Goal: Register for event/course

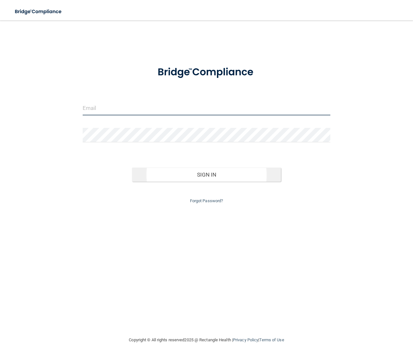
type input "[EMAIL_ADDRESS][DOMAIN_NAME]"
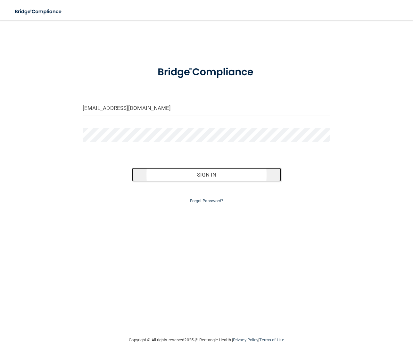
click at [235, 173] on button "Sign In" at bounding box center [206, 175] width 149 height 14
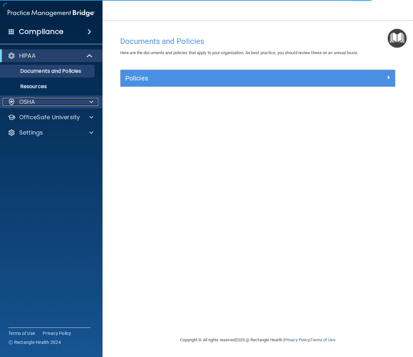
click at [44, 102] on div "OSHA" at bounding box center [42, 102] width 79 height 8
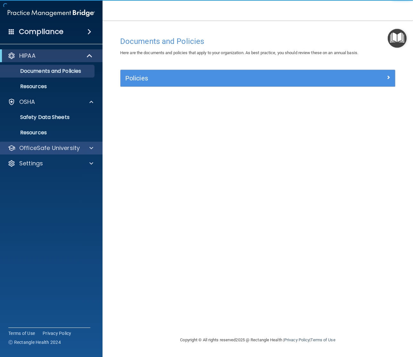
click at [43, 154] on div "OfficeSafe University" at bounding box center [51, 148] width 103 height 13
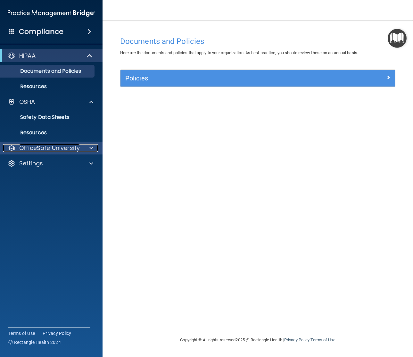
click at [90, 147] on span at bounding box center [91, 148] width 4 height 8
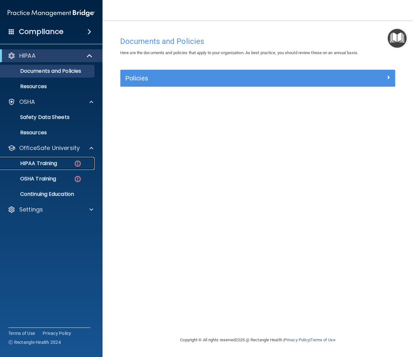
click at [54, 162] on p "HIPAA Training" at bounding box center [30, 163] width 53 height 6
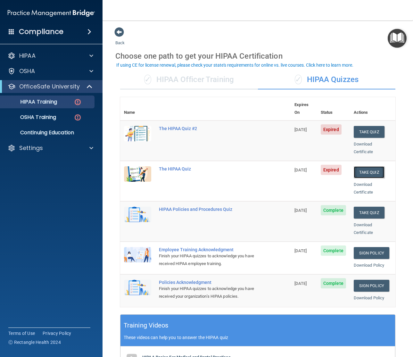
click at [371, 166] on button "Take Quiz" at bounding box center [369, 172] width 31 height 12
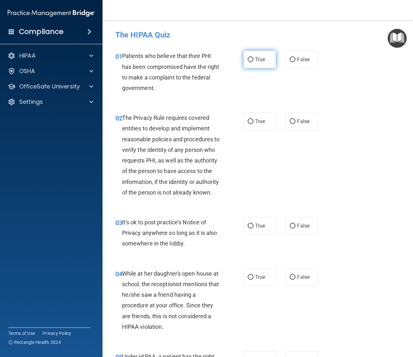
click at [275, 62] on label "True" at bounding box center [260, 60] width 33 height 18
click at [254, 62] on input "True" at bounding box center [251, 59] width 6 height 5
radio input "true"
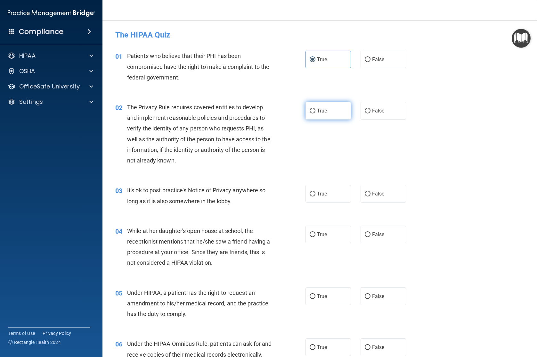
click at [334, 108] on label "True" at bounding box center [329, 111] width 46 height 18
click at [316, 109] on input "True" at bounding box center [313, 111] width 6 height 5
radio input "true"
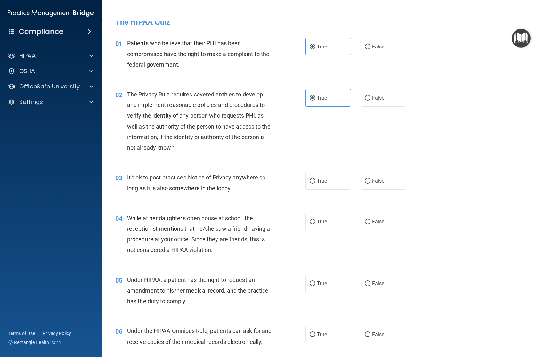
scroll to position [12, 0]
click at [316, 181] on label "True" at bounding box center [329, 182] width 46 height 18
click at [316, 181] on input "True" at bounding box center [313, 181] width 6 height 5
radio input "true"
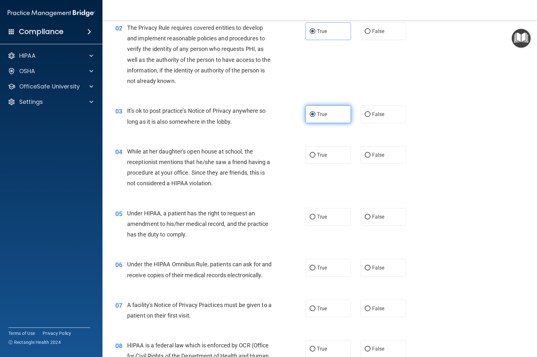
scroll to position [82, 0]
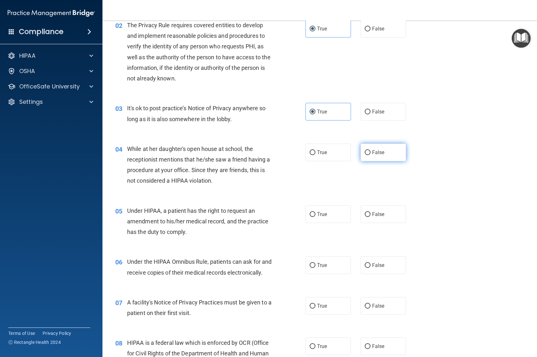
click at [375, 151] on span "False" at bounding box center [378, 152] width 12 height 6
click at [371, 151] on input "False" at bounding box center [368, 152] width 6 height 5
radio input "true"
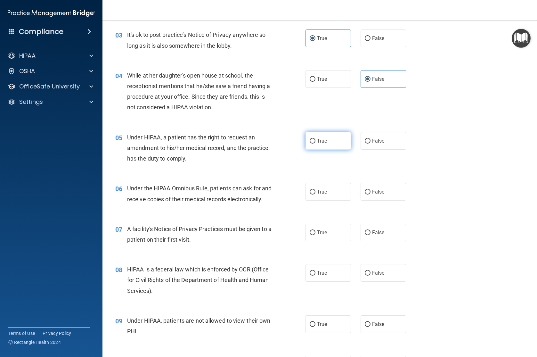
scroll to position [163, 0]
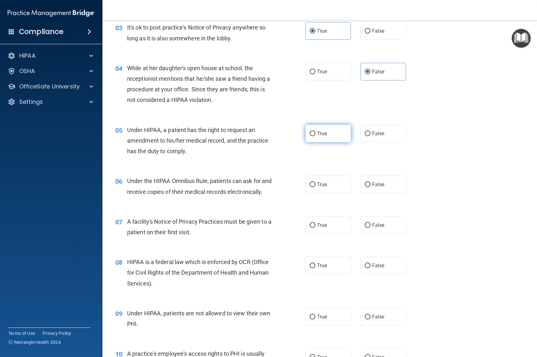
click at [317, 131] on span "True" at bounding box center [322, 133] width 10 height 6
click at [316, 131] on input "True" at bounding box center [313, 133] width 6 height 5
radio input "true"
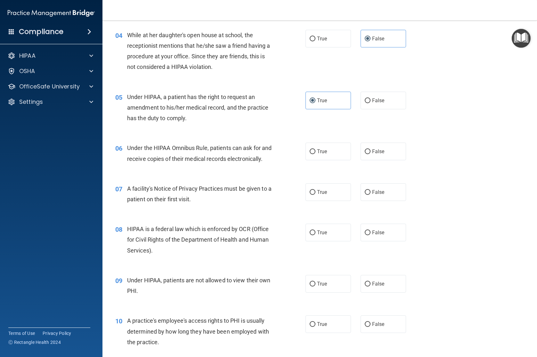
scroll to position [196, 0]
click at [319, 153] on span "True" at bounding box center [322, 151] width 10 height 6
click at [316, 153] on input "True" at bounding box center [313, 151] width 6 height 5
radio input "true"
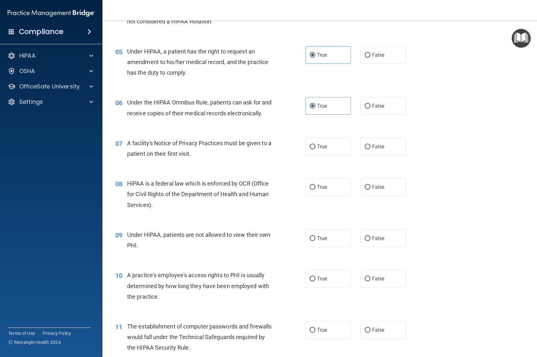
scroll to position [260, 0]
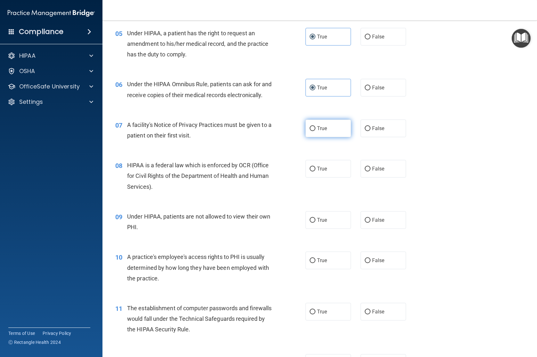
click at [323, 137] on label "True" at bounding box center [329, 129] width 46 height 18
click at [316, 131] on input "True" at bounding box center [313, 128] width 6 height 5
radio input "true"
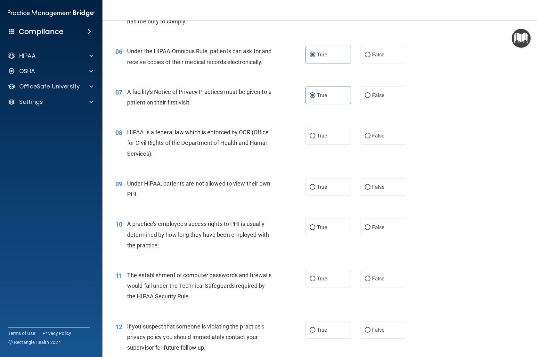
scroll to position [300, 0]
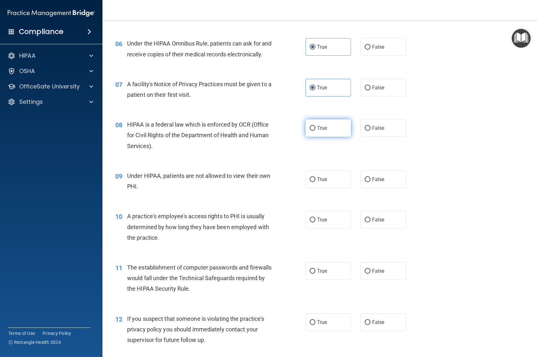
click at [325, 137] on label "True" at bounding box center [329, 128] width 46 height 18
click at [316, 131] on input "True" at bounding box center [313, 128] width 6 height 5
radio input "true"
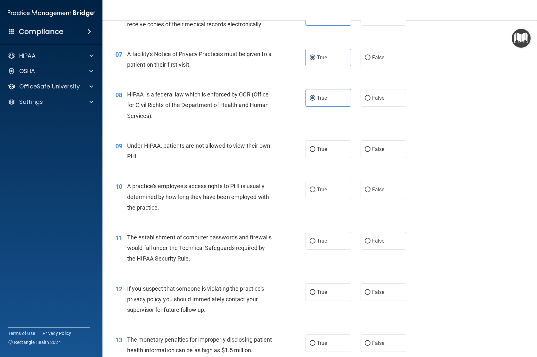
scroll to position [329, 0]
click at [382, 153] on span "False" at bounding box center [378, 150] width 12 height 6
click at [371, 153] on input "False" at bounding box center [368, 150] width 6 height 5
radio input "true"
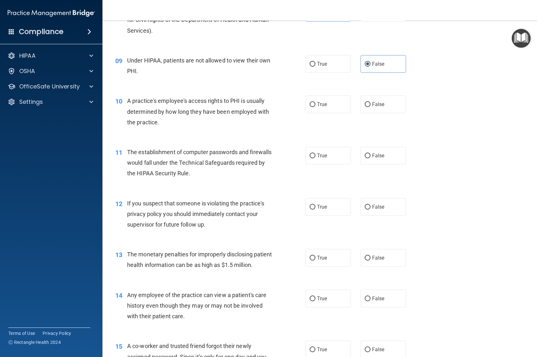
scroll to position [414, 0]
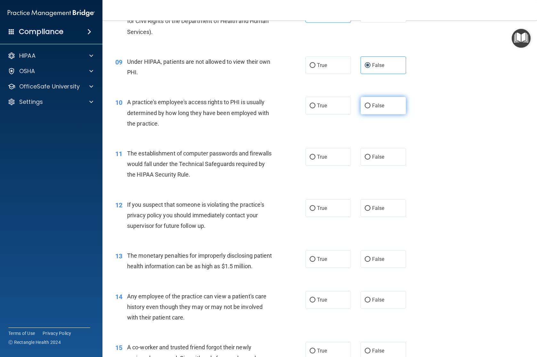
click at [392, 114] on label "False" at bounding box center [384, 106] width 46 height 18
click at [371, 108] on input "False" at bounding box center [368, 106] width 6 height 5
radio input "true"
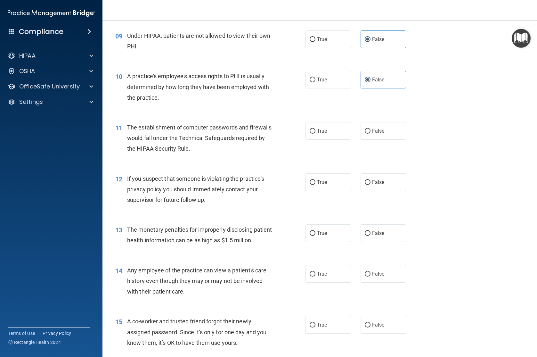
scroll to position [440, 0]
click at [313, 134] on input "True" at bounding box center [313, 131] width 6 height 5
radio input "true"
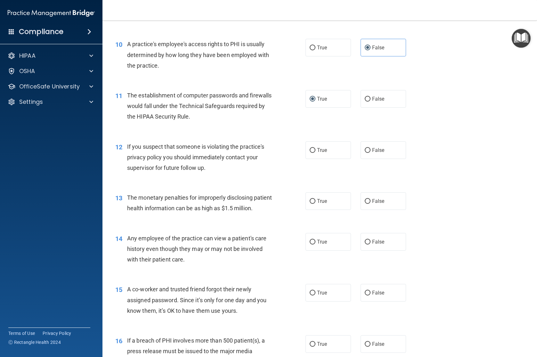
scroll to position [479, 0]
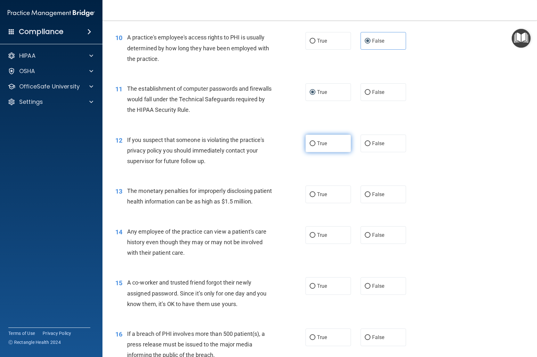
click at [322, 146] on span "True" at bounding box center [322, 143] width 10 height 6
click at [316, 146] on input "True" at bounding box center [313, 143] width 6 height 5
radio input "true"
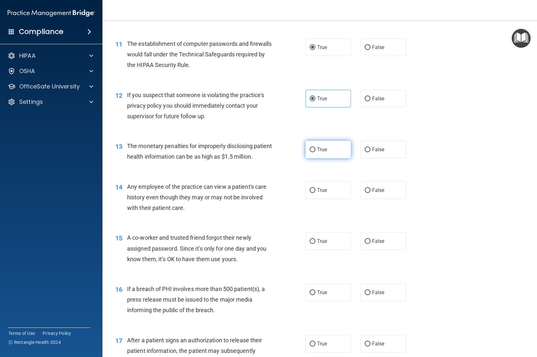
scroll to position [543, 0]
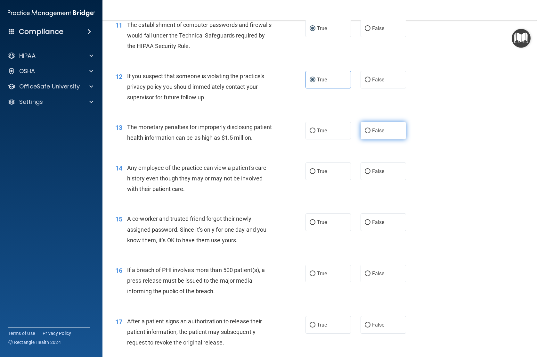
click at [379, 134] on span "False" at bounding box center [378, 131] width 12 height 6
click at [371, 133] on input "False" at bounding box center [368, 131] width 6 height 5
radio input "true"
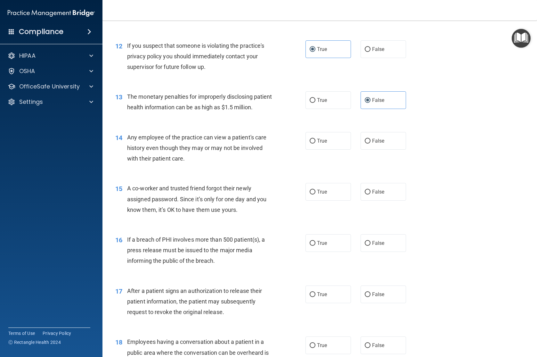
scroll to position [585, 0]
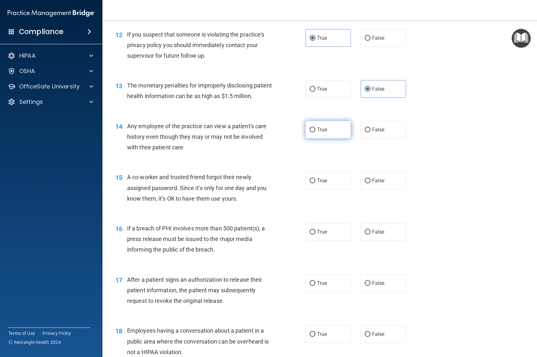
click at [341, 138] on label "True" at bounding box center [329, 130] width 46 height 18
click at [316, 132] on input "True" at bounding box center [313, 130] width 6 height 5
radio input "true"
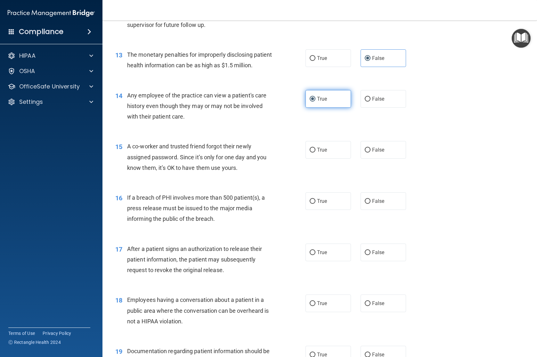
scroll to position [616, 0]
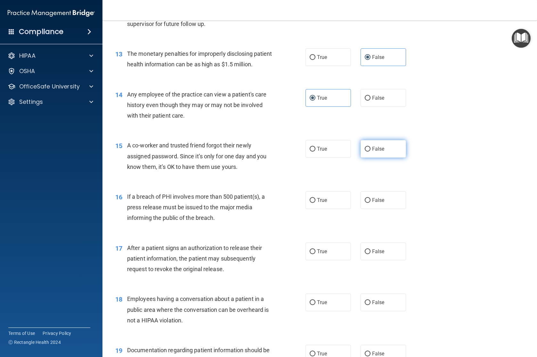
click at [379, 152] on span "False" at bounding box center [378, 149] width 12 height 6
click at [371, 152] on input "False" at bounding box center [368, 149] width 6 height 5
radio input "true"
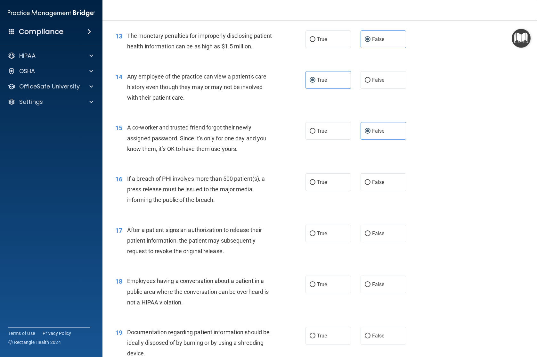
scroll to position [669, 0]
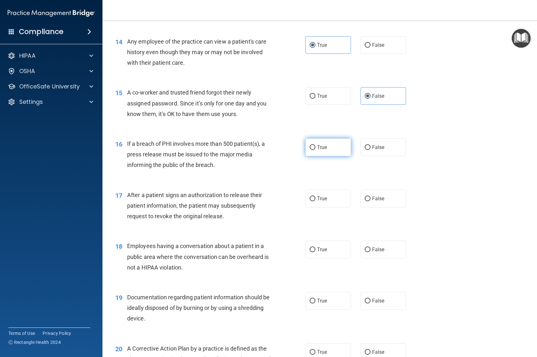
click at [310, 150] on input "True" at bounding box center [313, 147] width 6 height 5
radio input "true"
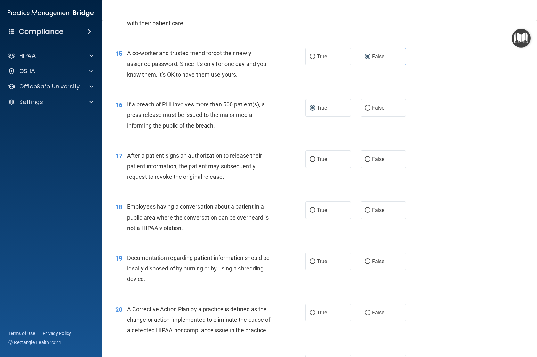
scroll to position [710, 0]
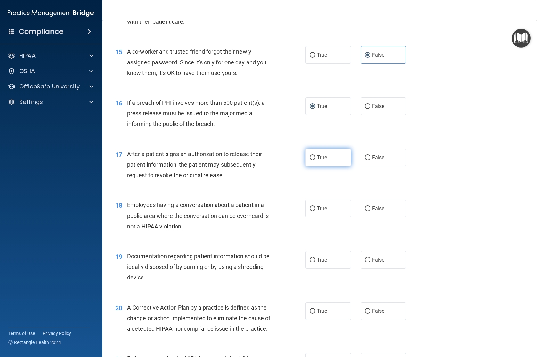
click at [310, 160] on input "True" at bounding box center [313, 157] width 6 height 5
radio input "true"
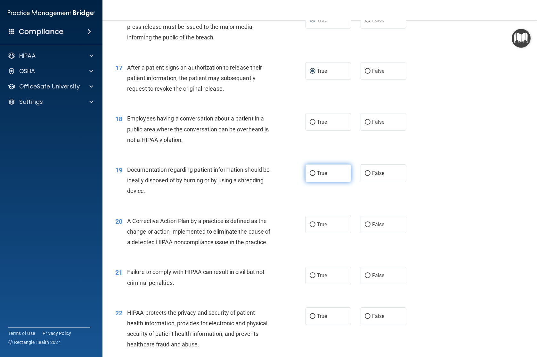
scroll to position [814, 0]
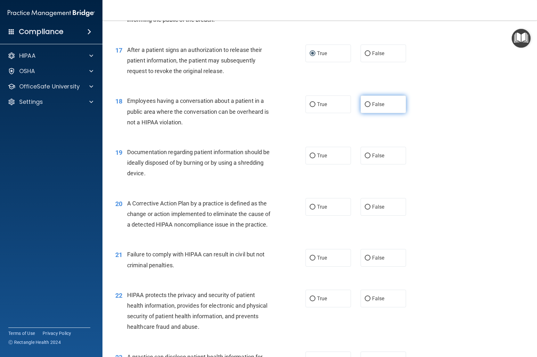
click at [378, 107] on span "False" at bounding box center [378, 104] width 12 height 6
click at [371, 107] on input "False" at bounding box center [368, 104] width 6 height 5
radio input "true"
click at [328, 164] on label "True" at bounding box center [329, 156] width 46 height 18
click at [316, 158] on input "True" at bounding box center [313, 156] width 6 height 5
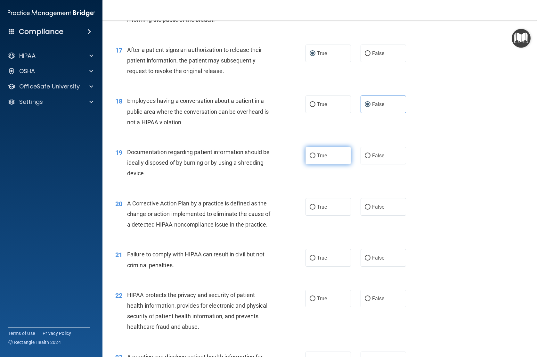
radio input "true"
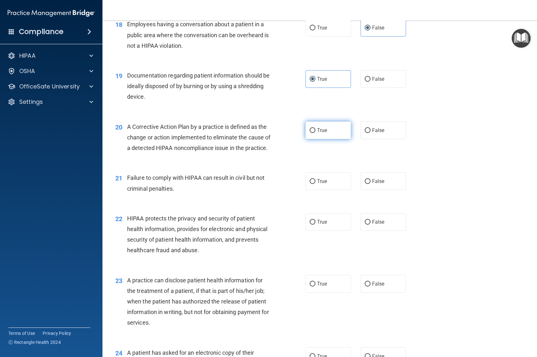
scroll to position [894, 0]
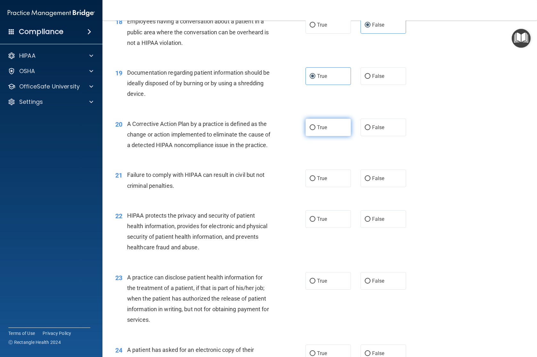
click at [320, 130] on span "True" at bounding box center [322, 127] width 10 height 6
click at [316, 130] on input "True" at bounding box center [313, 127] width 6 height 5
radio input "true"
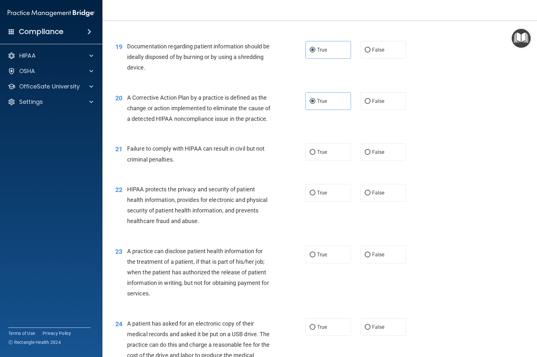
scroll to position [929, 0]
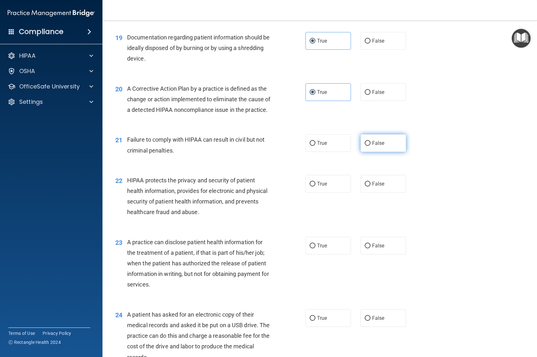
click at [374, 146] on span "False" at bounding box center [378, 143] width 12 height 6
click at [371, 146] on input "False" at bounding box center [368, 143] width 6 height 5
radio input "true"
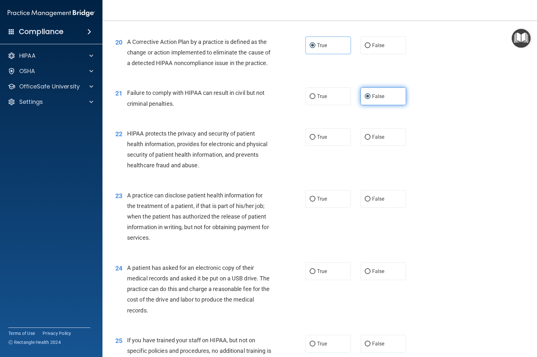
scroll to position [997, 0]
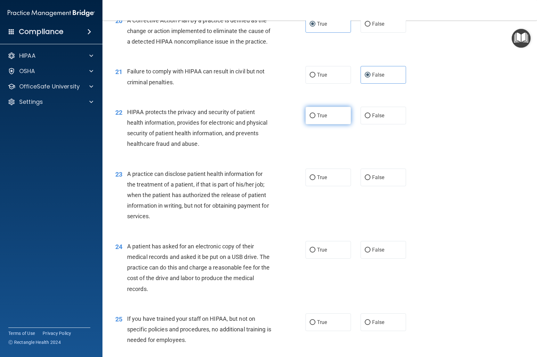
click at [318, 124] on label "True" at bounding box center [329, 116] width 46 height 18
click at [316, 118] on input "True" at bounding box center [313, 115] width 6 height 5
radio input "true"
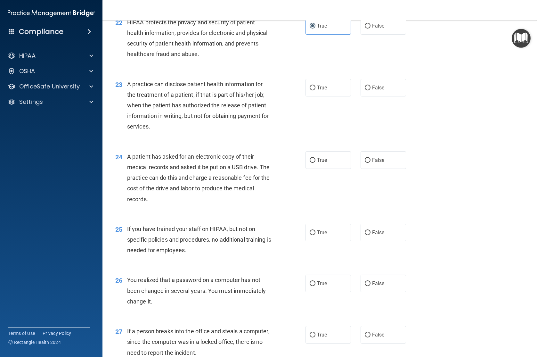
scroll to position [1103, 0]
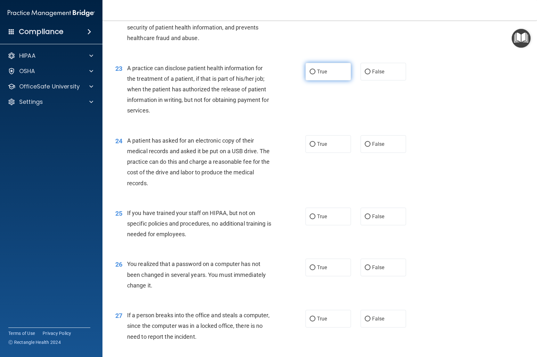
click at [327, 75] on span "True" at bounding box center [322, 72] width 10 height 6
click at [316, 74] on input "True" at bounding box center [313, 72] width 6 height 5
radio input "true"
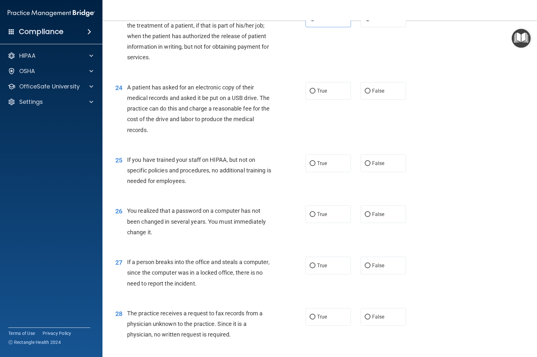
scroll to position [1166, 0]
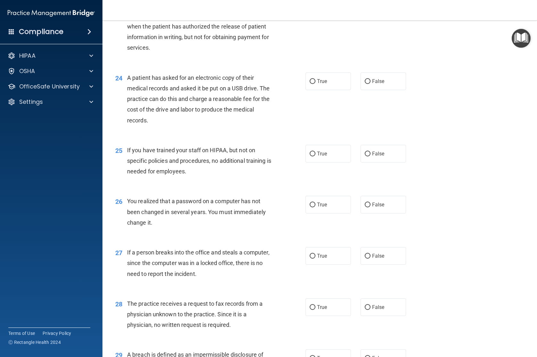
drag, startPoint x: 301, startPoint y: 103, endPoint x: 305, endPoint y: 106, distance: 5.5
click at [304, 106] on div "24 A patient has asked for an electronic copy of their medical records and aske…" at bounding box center [211, 100] width 210 height 56
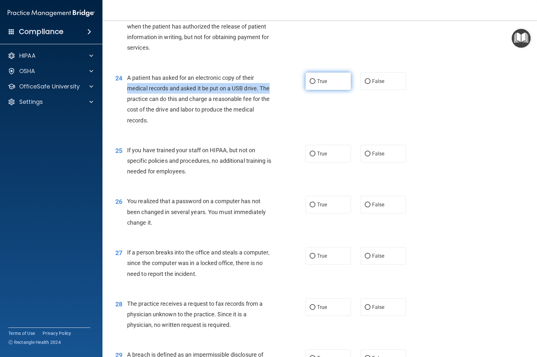
click at [310, 84] on input "True" at bounding box center [313, 81] width 6 height 5
radio input "true"
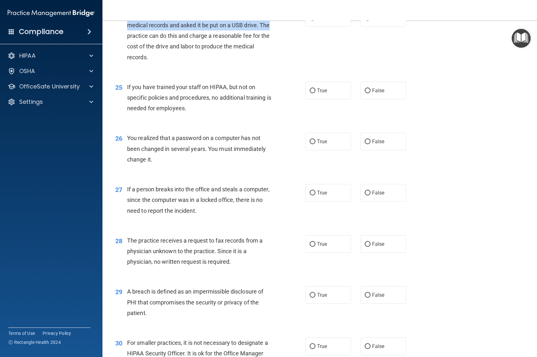
scroll to position [1232, 0]
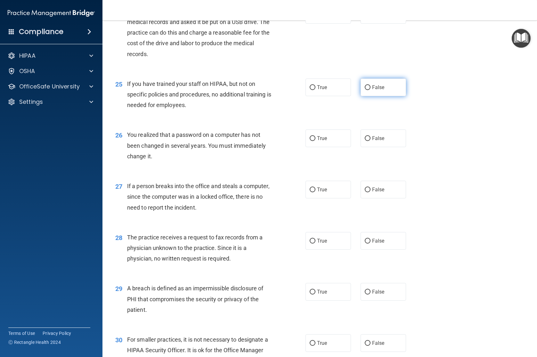
click at [383, 96] on label "False" at bounding box center [384, 88] width 46 height 18
click at [371, 90] on input "False" at bounding box center [368, 87] width 6 height 5
radio input "true"
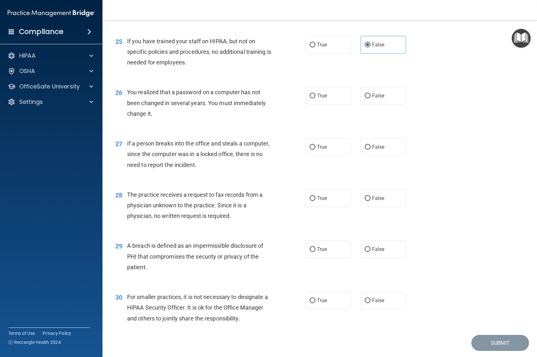
scroll to position [1278, 0]
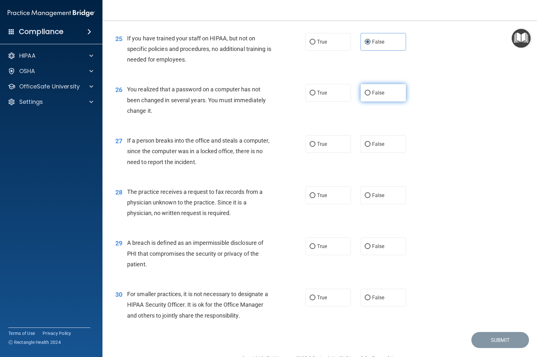
click at [380, 96] on span "False" at bounding box center [378, 93] width 12 height 6
click at [371, 96] on input "False" at bounding box center [368, 93] width 6 height 5
radio input "true"
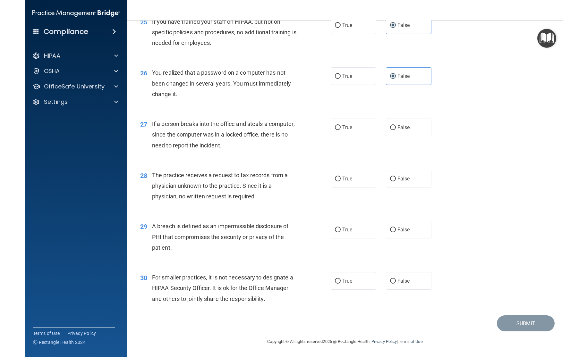
scroll to position [1316, 0]
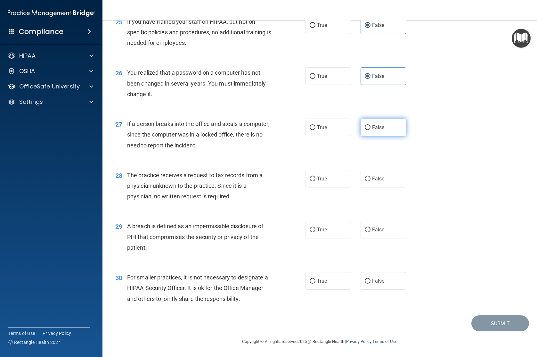
click at [377, 130] on span "False" at bounding box center [378, 127] width 12 height 6
click at [371, 130] on input "False" at bounding box center [368, 127] width 6 height 5
radio input "true"
click at [371, 180] on label "False" at bounding box center [384, 179] width 46 height 18
click at [371, 180] on input "False" at bounding box center [368, 179] width 6 height 5
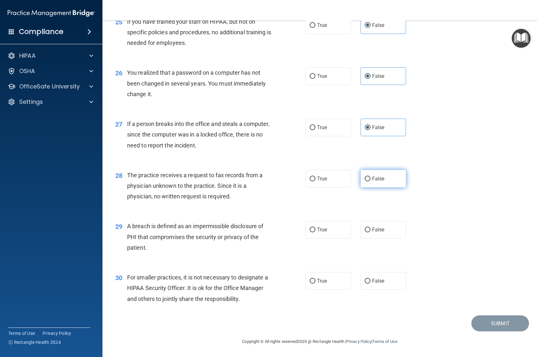
radio input "true"
click at [323, 231] on span "True" at bounding box center [322, 230] width 10 height 6
click at [316, 231] on input "True" at bounding box center [313, 230] width 6 height 5
radio input "true"
drag, startPoint x: 308, startPoint y: 276, endPoint x: 346, endPoint y: 283, distance: 38.8
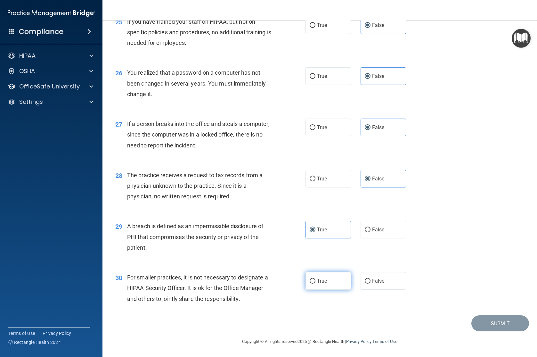
click at [308, 276] on label "True" at bounding box center [329, 281] width 46 height 18
click at [310, 279] on input "True" at bounding box center [313, 281] width 6 height 5
radio input "true"
click at [413, 320] on button "Submit" at bounding box center [501, 323] width 58 height 16
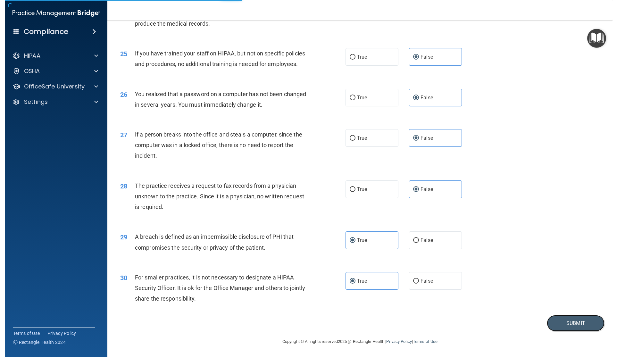
scroll to position [1139, 0]
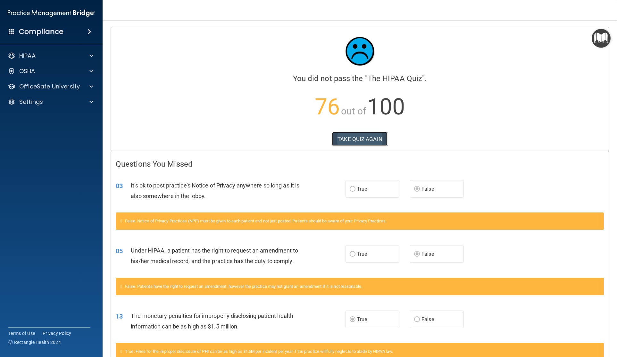
click at [364, 140] on button "TAKE QUIZ AGAIN" at bounding box center [359, 139] width 55 height 14
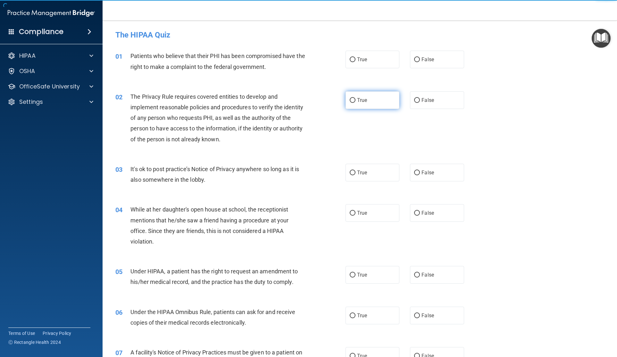
drag, startPoint x: 353, startPoint y: 61, endPoint x: 360, endPoint y: 95, distance: 35.0
click at [353, 61] on input "True" at bounding box center [353, 59] width 6 height 5
radio input "true"
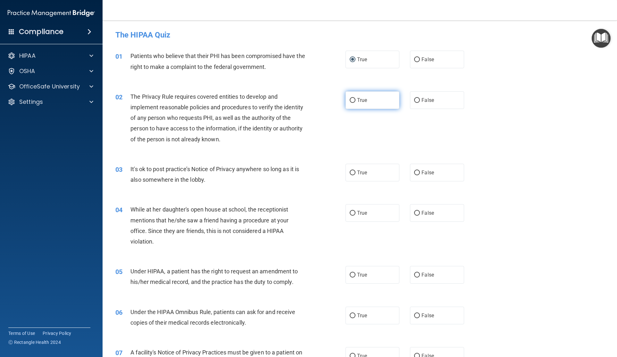
click at [361, 96] on label "True" at bounding box center [373, 100] width 54 height 18
click at [355, 98] on input "True" at bounding box center [353, 100] width 6 height 5
radio input "true"
click at [413, 171] on span "False" at bounding box center [427, 173] width 12 height 6
click at [413, 171] on input "False" at bounding box center [417, 173] width 6 height 5
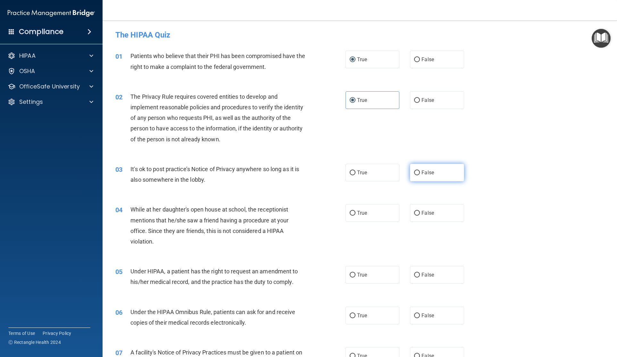
radio input "true"
drag, startPoint x: 428, startPoint y: 211, endPoint x: 423, endPoint y: 261, distance: 50.2
click at [413, 212] on span "False" at bounding box center [427, 213] width 12 height 6
click at [413, 212] on input "False" at bounding box center [417, 213] width 6 height 5
radio input "true"
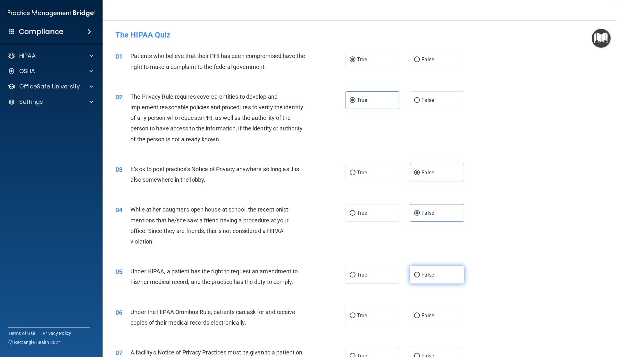
click at [413, 274] on span "False" at bounding box center [427, 275] width 12 height 6
click at [413, 274] on input "False" at bounding box center [417, 275] width 6 height 5
radio input "true"
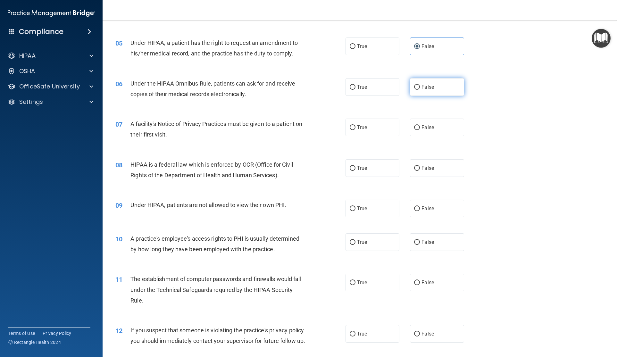
scroll to position [233, 0]
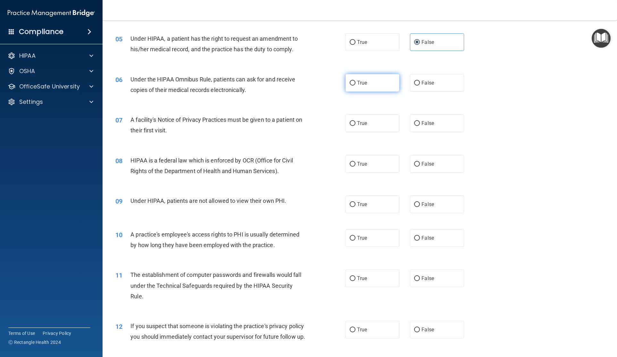
click at [368, 87] on label "True" at bounding box center [373, 83] width 54 height 18
click at [355, 86] on input "True" at bounding box center [353, 83] width 6 height 5
radio input "true"
click at [362, 122] on span "True" at bounding box center [362, 123] width 10 height 6
click at [355, 122] on input "True" at bounding box center [353, 123] width 6 height 5
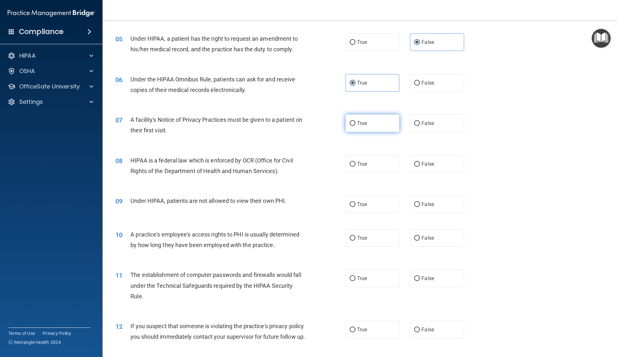
radio input "true"
click at [358, 168] on label "True" at bounding box center [373, 164] width 54 height 18
click at [355, 167] on input "True" at bounding box center [353, 164] width 6 height 5
radio input "true"
click at [364, 214] on div "09 Under HIPAA, patients are not allowed to view their own PHI. True False" at bounding box center [360, 204] width 498 height 34
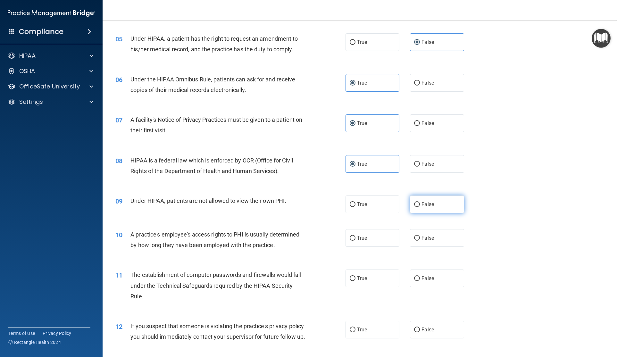
click at [413, 204] on label "False" at bounding box center [437, 205] width 54 height 18
click at [413, 204] on input "False" at bounding box center [417, 204] width 6 height 5
radio input "true"
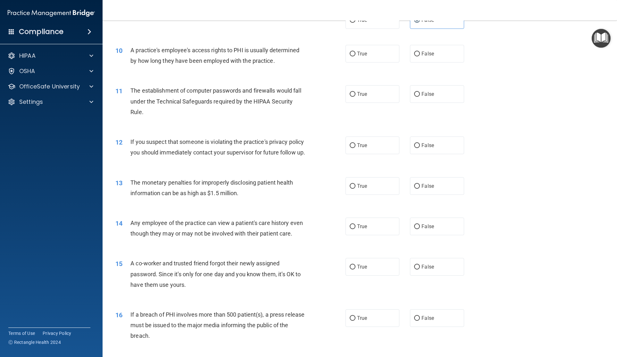
scroll to position [427, 0]
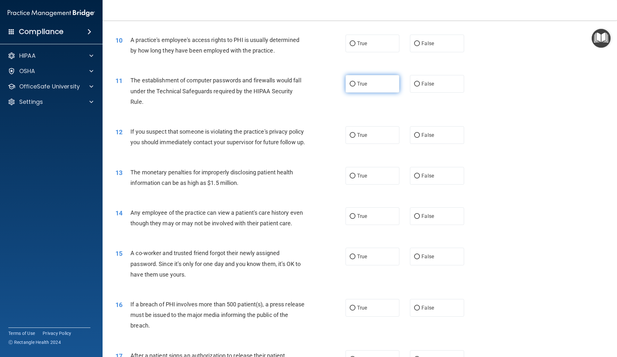
drag, startPoint x: 421, startPoint y: 44, endPoint x: 386, endPoint y: 79, distance: 50.1
click at [413, 45] on label "False" at bounding box center [437, 44] width 54 height 18
click at [413, 45] on input "False" at bounding box center [417, 43] width 6 height 5
radio input "true"
drag, startPoint x: 370, startPoint y: 88, endPoint x: 363, endPoint y: 131, distance: 43.6
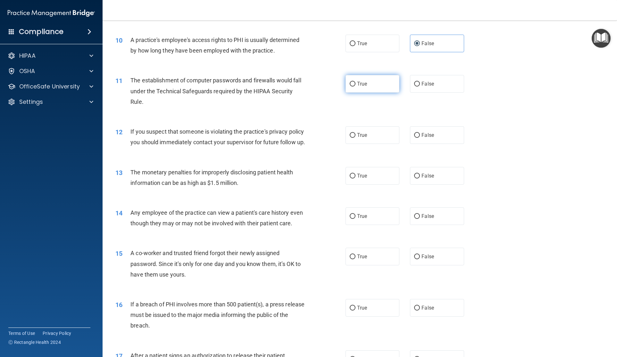
click at [370, 89] on label "True" at bounding box center [373, 84] width 54 height 18
click at [355, 87] on input "True" at bounding box center [353, 84] width 6 height 5
radio input "true"
click at [362, 139] on label "True" at bounding box center [373, 135] width 54 height 18
click at [355, 138] on input "True" at bounding box center [353, 135] width 6 height 5
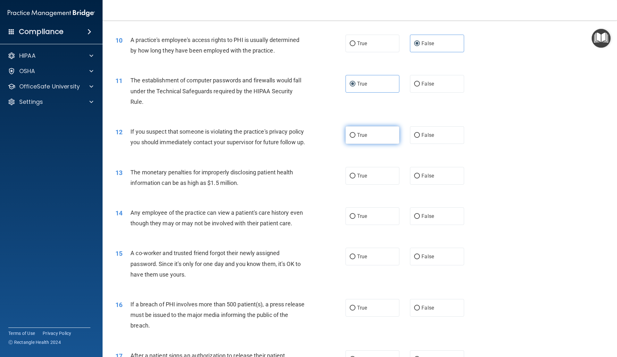
radio input "true"
click at [361, 185] on label "True" at bounding box center [373, 176] width 54 height 18
click at [355, 179] on input "True" at bounding box center [353, 176] width 6 height 5
radio input "true"
click at [413, 219] on span "False" at bounding box center [427, 216] width 12 height 6
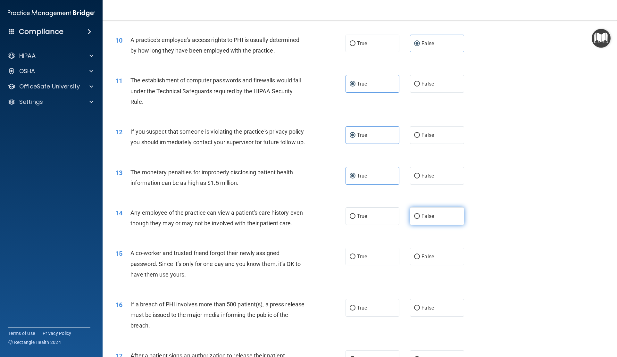
click at [413, 219] on input "False" at bounding box center [417, 216] width 6 height 5
radio input "true"
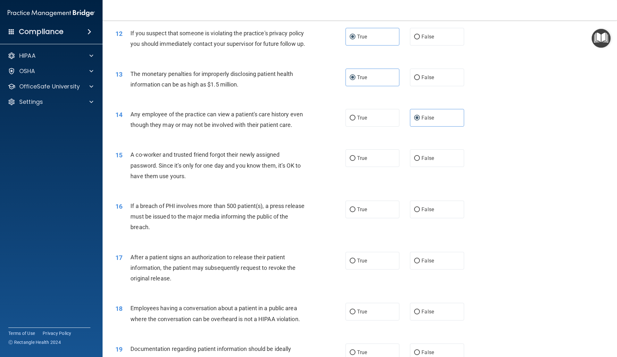
scroll to position [528, 0]
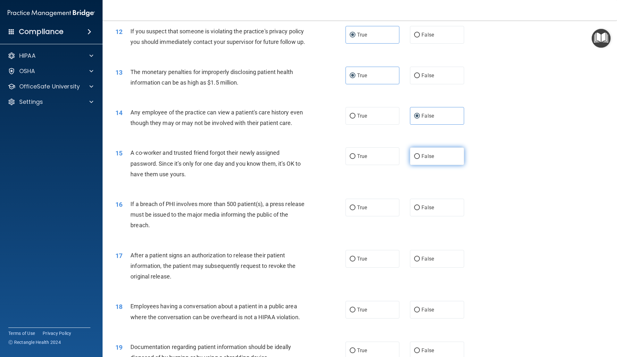
click at [413, 165] on label "False" at bounding box center [437, 156] width 54 height 18
click at [413, 159] on input "False" at bounding box center [417, 156] width 6 height 5
radio input "true"
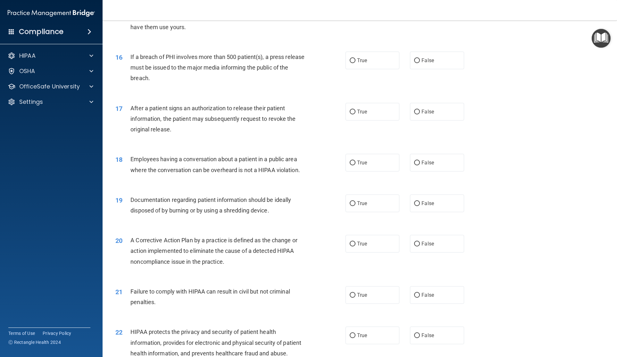
scroll to position [686, 0]
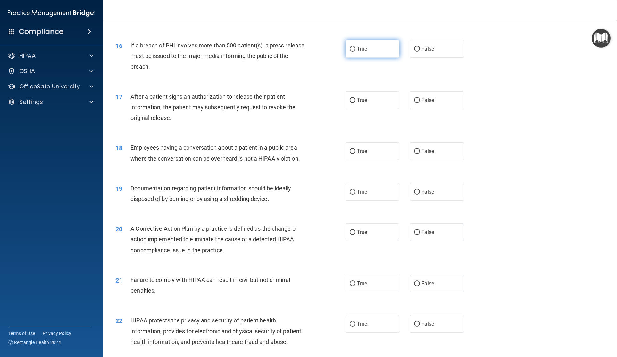
click at [376, 58] on label "True" at bounding box center [373, 49] width 54 height 18
click at [355, 52] on input "True" at bounding box center [353, 49] width 6 height 5
radio input "true"
click at [371, 109] on label "True" at bounding box center [373, 100] width 54 height 18
click at [355, 103] on input "True" at bounding box center [353, 100] width 6 height 5
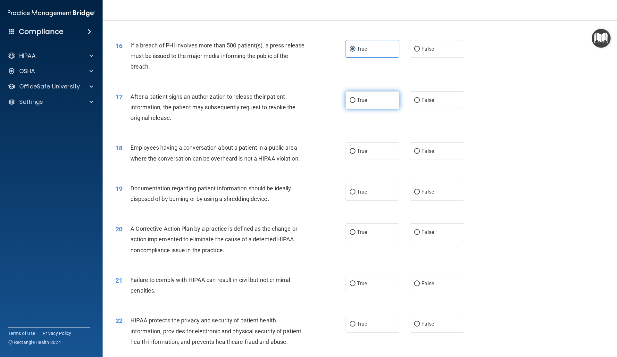
radio input "true"
click at [413, 175] on div "18 Employees having a conversation about a patient in a public area where the c…" at bounding box center [360, 154] width 498 height 40
click at [413, 160] on label "False" at bounding box center [437, 151] width 54 height 18
click at [413, 154] on input "False" at bounding box center [417, 151] width 6 height 5
radio input "true"
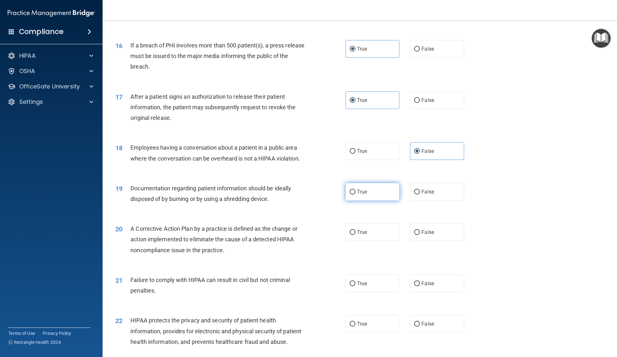
click at [361, 195] on span "True" at bounding box center [362, 192] width 10 height 6
click at [355, 195] on input "True" at bounding box center [353, 192] width 6 height 5
radio input "true"
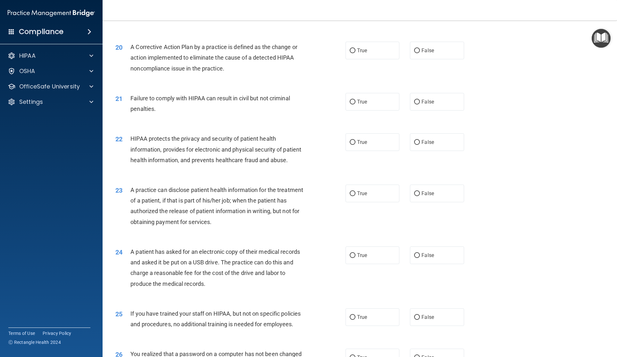
scroll to position [876, 0]
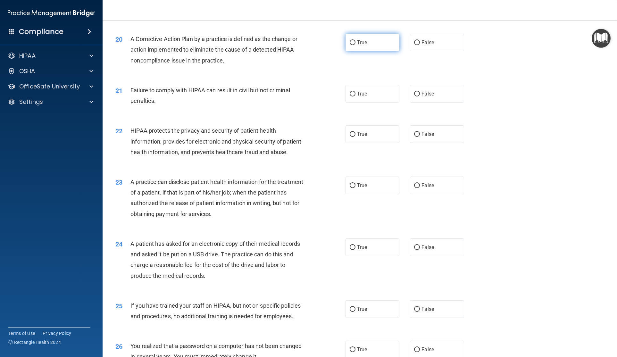
click at [357, 51] on label "True" at bounding box center [373, 43] width 54 height 18
click at [355, 45] on input "True" at bounding box center [353, 42] width 6 height 5
radio input "true"
drag, startPoint x: 429, startPoint y: 113, endPoint x: 427, endPoint y: 116, distance: 3.7
click at [413, 103] on label "False" at bounding box center [437, 94] width 54 height 18
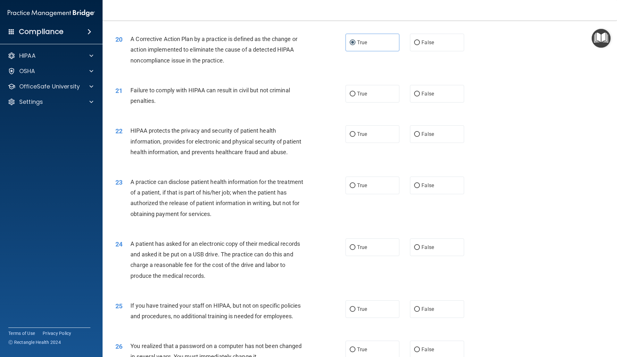
click at [413, 96] on input "False" at bounding box center [417, 94] width 6 height 5
radio input "true"
drag, startPoint x: 366, startPoint y: 143, endPoint x: 370, endPoint y: 153, distance: 10.7
click at [366, 137] on span "True" at bounding box center [362, 134] width 10 height 6
click at [355, 137] on input "True" at bounding box center [353, 134] width 6 height 5
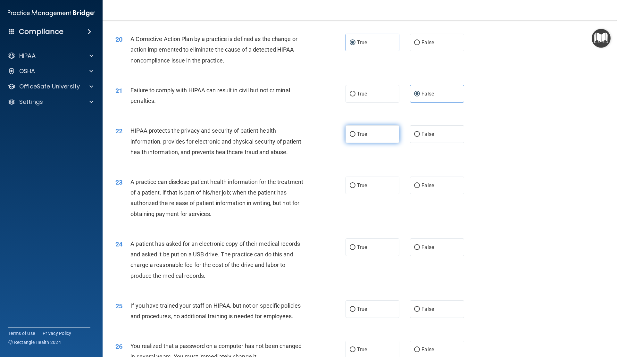
radio input "true"
click at [413, 194] on label "False" at bounding box center [437, 186] width 54 height 18
click at [413, 188] on input "False" at bounding box center [417, 185] width 6 height 5
radio input "true"
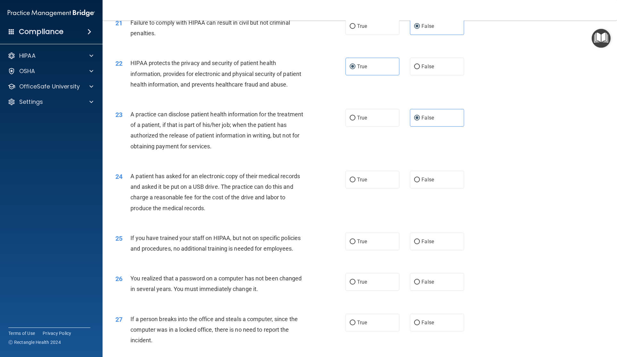
scroll to position [946, 0]
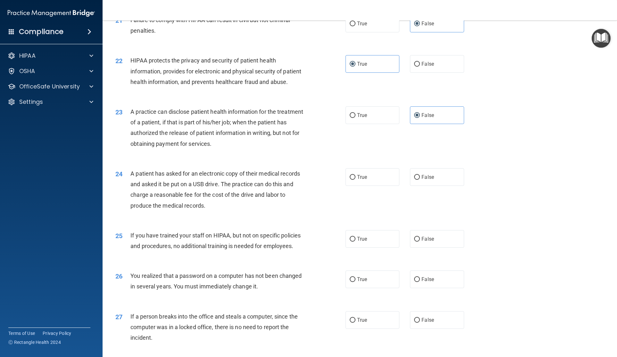
drag, startPoint x: 385, startPoint y: 192, endPoint x: 386, endPoint y: 198, distance: 6.2
click at [385, 186] on label "True" at bounding box center [373, 177] width 54 height 18
click at [355, 180] on input "True" at bounding box center [353, 177] width 6 height 5
radio input "true"
click at [413, 242] on span "False" at bounding box center [427, 239] width 12 height 6
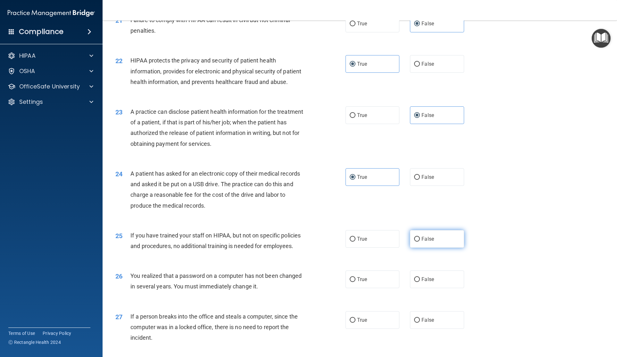
click at [413, 242] on input "False" at bounding box center [417, 239] width 6 height 5
radio input "true"
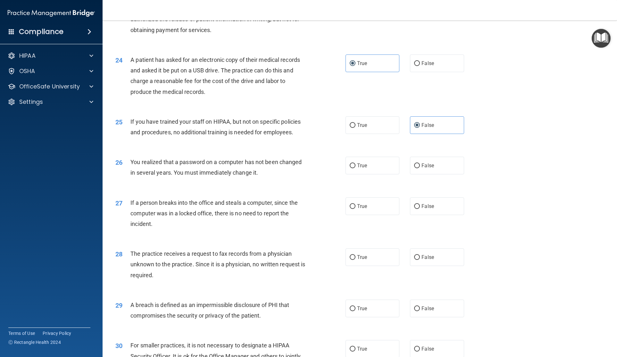
scroll to position [1063, 0]
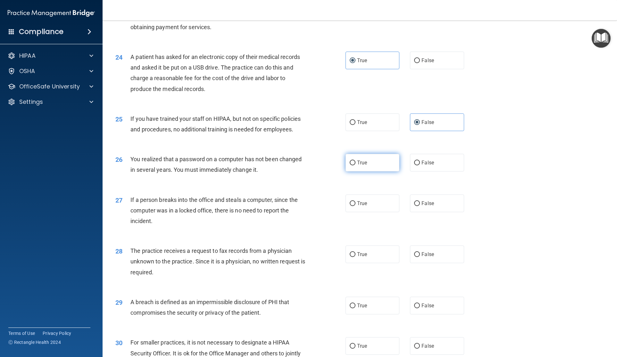
click at [362, 166] on span "True" at bounding box center [362, 163] width 10 height 6
click at [355, 165] on input "True" at bounding box center [353, 163] width 6 height 5
radio input "true"
drag, startPoint x: 431, startPoint y: 216, endPoint x: 428, endPoint y: 256, distance: 40.2
click at [413, 212] on label "False" at bounding box center [437, 204] width 54 height 18
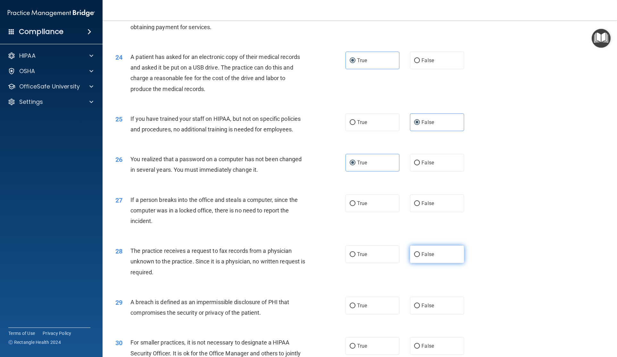
click at [413, 206] on input "False" at bounding box center [417, 203] width 6 height 5
radio input "true"
click at [413, 263] on label "False" at bounding box center [437, 255] width 54 height 18
click at [413, 257] on input "False" at bounding box center [417, 254] width 6 height 5
radio input "true"
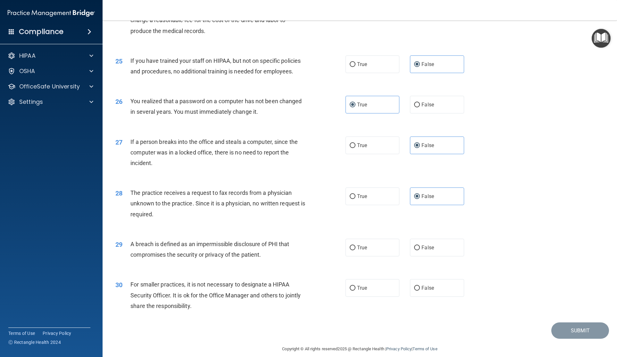
scroll to position [1139, 0]
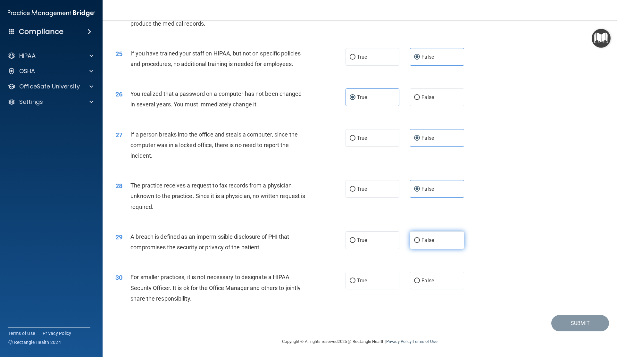
click at [413, 241] on input "False" at bounding box center [417, 240] width 6 height 5
radio input "true"
click at [362, 243] on span "True" at bounding box center [362, 240] width 10 height 6
click at [355, 243] on input "True" at bounding box center [353, 240] width 6 height 5
radio input "true"
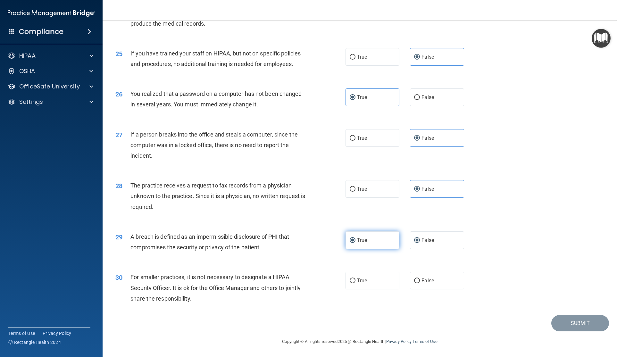
radio input "false"
drag, startPoint x: 437, startPoint y: 283, endPoint x: 440, endPoint y: 294, distance: 11.6
click at [413, 283] on label "False" at bounding box center [437, 281] width 54 height 18
click at [413, 283] on input "False" at bounding box center [417, 281] width 6 height 5
radio input "true"
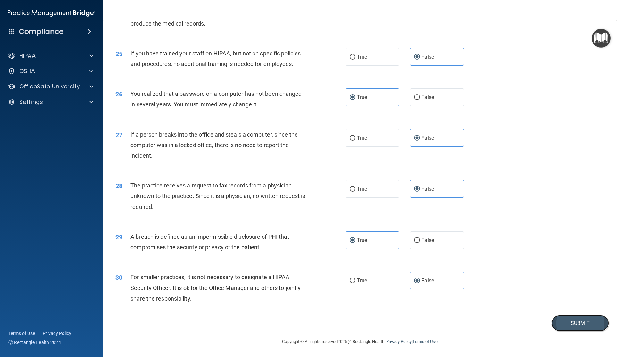
click at [413, 326] on button "Submit" at bounding box center [580, 323] width 58 height 16
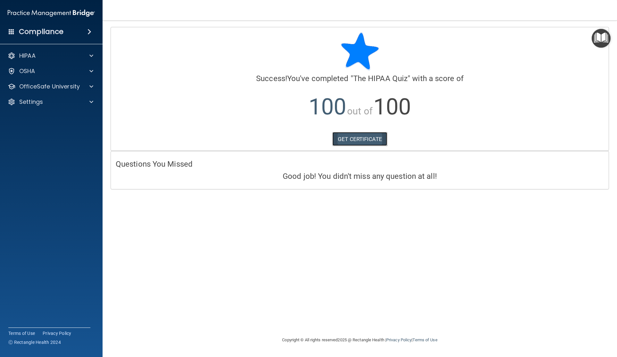
click at [359, 137] on link "GET CERTIFICATE" at bounding box center [359, 139] width 55 height 14
click at [24, 88] on p "OfficeSafe University" at bounding box center [49, 87] width 61 height 8
click at [34, 104] on p "HIPAA Training" at bounding box center [30, 102] width 53 height 6
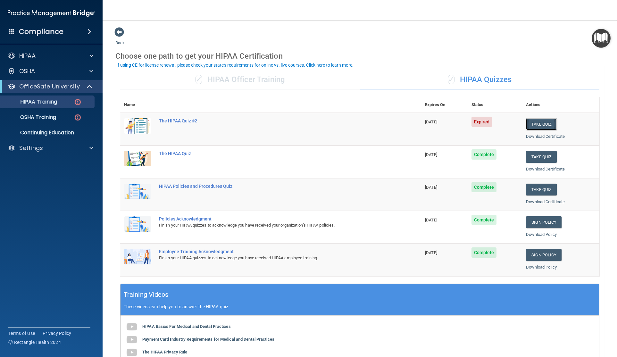
click at [413, 124] on button "Take Quiz" at bounding box center [541, 124] width 31 height 12
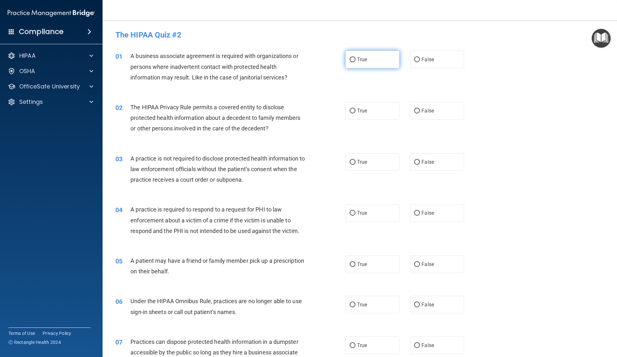
click at [354, 57] on input "True" at bounding box center [353, 59] width 6 height 5
radio input "true"
click at [397, 112] on label "True" at bounding box center [373, 111] width 54 height 18
click at [355, 112] on input "True" at bounding box center [353, 110] width 6 height 5
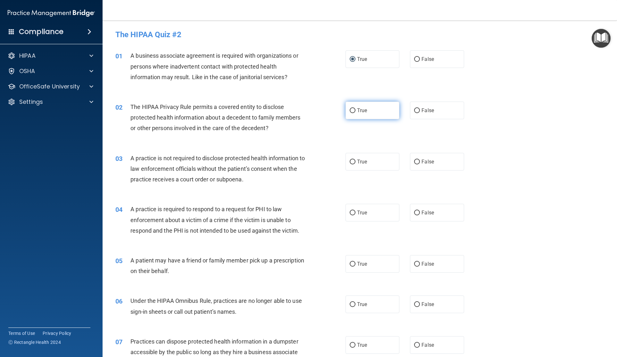
radio input "true"
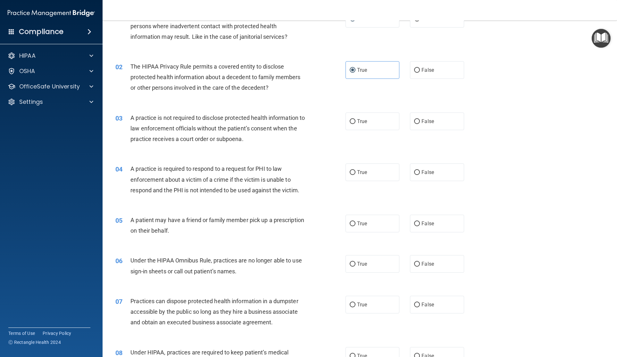
scroll to position [46, 0]
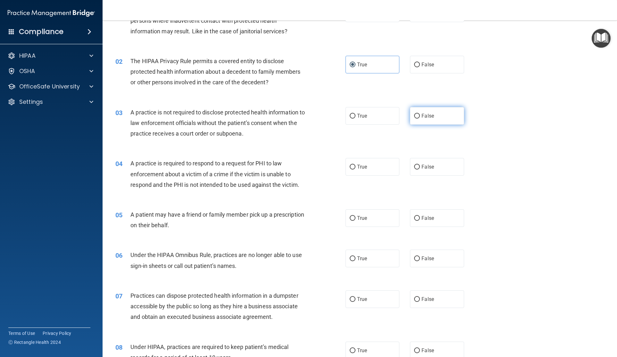
drag, startPoint x: 417, startPoint y: 103, endPoint x: 416, endPoint y: 123, distance: 20.5
click at [413, 105] on div "03 A practice is not required to disclose protected health information to law e…" at bounding box center [360, 124] width 498 height 51
drag, startPoint x: 416, startPoint y: 123, endPoint x: 387, endPoint y: 146, distance: 37.1
click at [413, 123] on label "False" at bounding box center [437, 116] width 54 height 18
click at [413, 119] on input "False" at bounding box center [417, 116] width 6 height 5
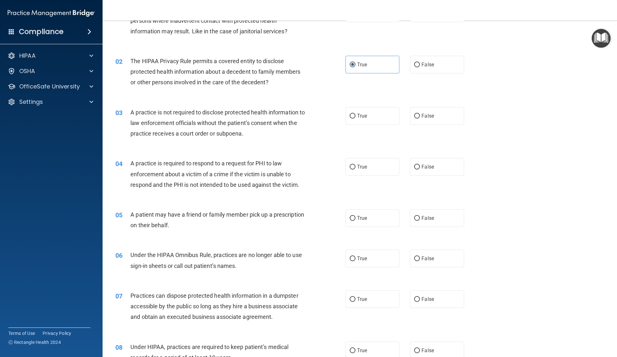
radio input "true"
click at [357, 174] on label "True" at bounding box center [373, 167] width 54 height 18
click at [355, 170] on input "True" at bounding box center [353, 167] width 6 height 5
radio input "true"
click at [365, 222] on label "True" at bounding box center [373, 218] width 54 height 18
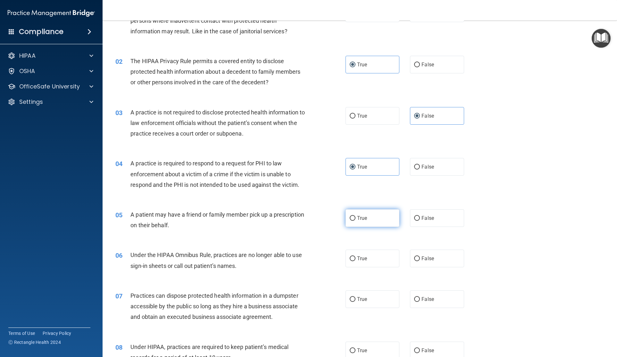
click at [355, 221] on input "True" at bounding box center [353, 218] width 6 height 5
radio input "true"
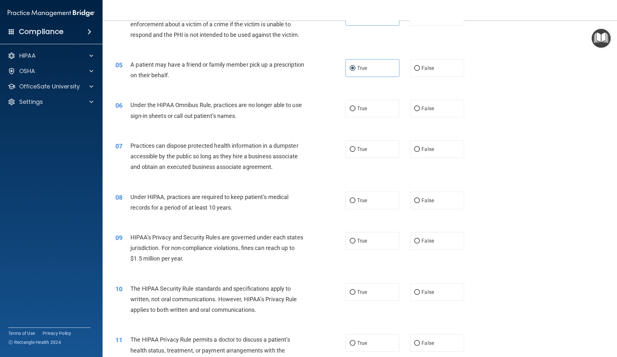
scroll to position [197, 0]
click at [413, 109] on label "False" at bounding box center [437, 108] width 54 height 18
click at [413, 109] on input "False" at bounding box center [417, 107] width 6 height 5
radio input "true"
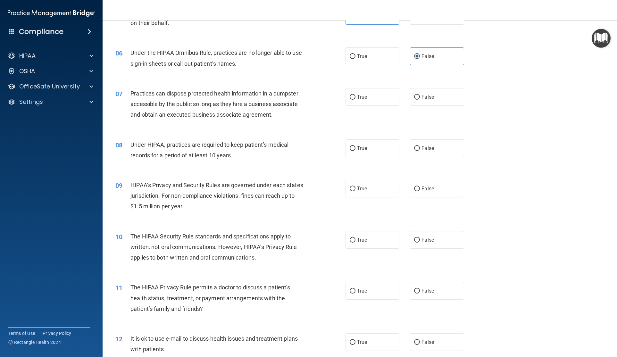
scroll to position [274, 0]
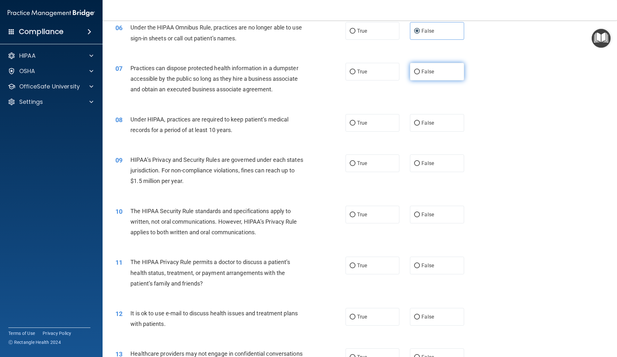
click at [413, 76] on label "False" at bounding box center [437, 72] width 54 height 18
click at [413, 74] on input "False" at bounding box center [417, 72] width 6 height 5
radio input "true"
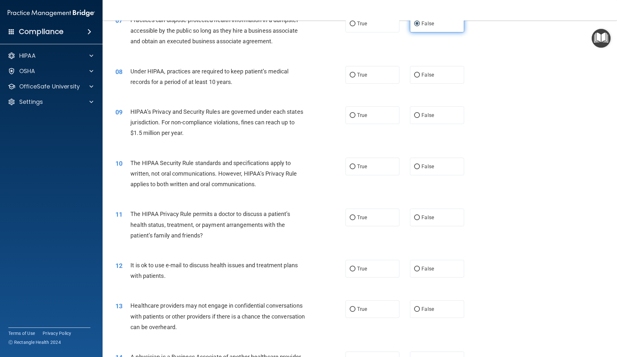
scroll to position [333, 0]
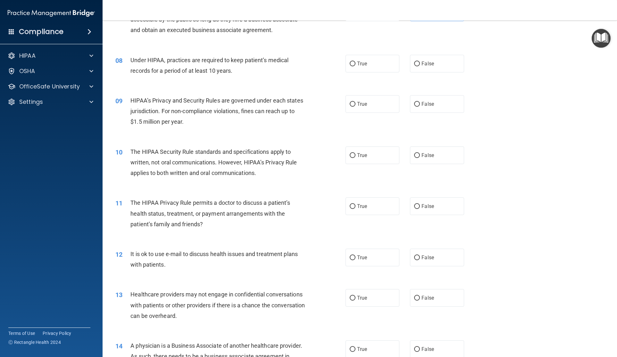
drag, startPoint x: 384, startPoint y: 70, endPoint x: 381, endPoint y: 76, distance: 7.0
click at [385, 70] on label "True" at bounding box center [373, 64] width 54 height 18
click at [355, 66] on input "True" at bounding box center [353, 64] width 6 height 5
radio input "true"
click at [375, 105] on label "True" at bounding box center [373, 104] width 54 height 18
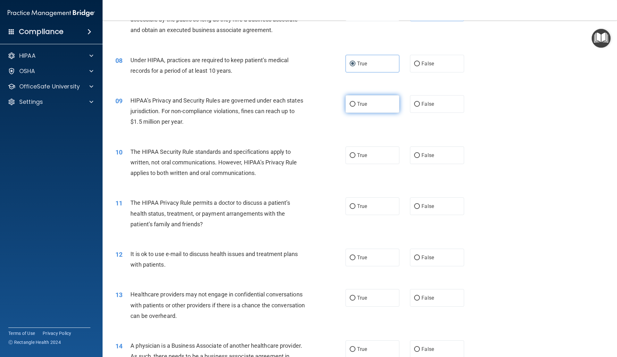
click at [355, 105] on input "True" at bounding box center [353, 104] width 6 height 5
radio input "true"
drag, startPoint x: 422, startPoint y: 157, endPoint x: 421, endPoint y: 205, distance: 48.1
click at [413, 158] on label "False" at bounding box center [437, 155] width 54 height 18
click at [413, 158] on input "False" at bounding box center [417, 155] width 6 height 5
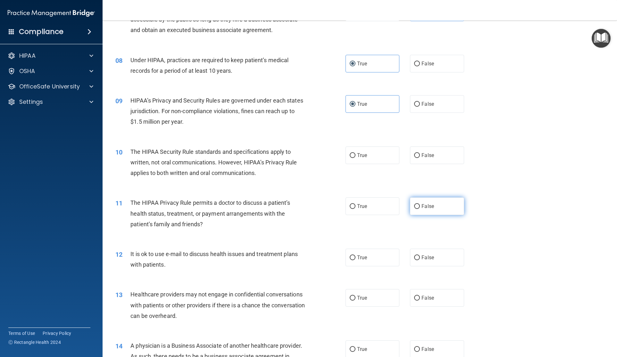
radio input "true"
drag, startPoint x: 427, startPoint y: 210, endPoint x: 426, endPoint y: 214, distance: 4.9
click at [413, 214] on label "False" at bounding box center [437, 206] width 54 height 18
drag, startPoint x: 436, startPoint y: 195, endPoint x: 437, endPoint y: 207, distance: 12.2
click at [413, 197] on div "11 The HIPAA Privacy Rule permits a doctor to discuss a patient’s health status…" at bounding box center [360, 214] width 498 height 51
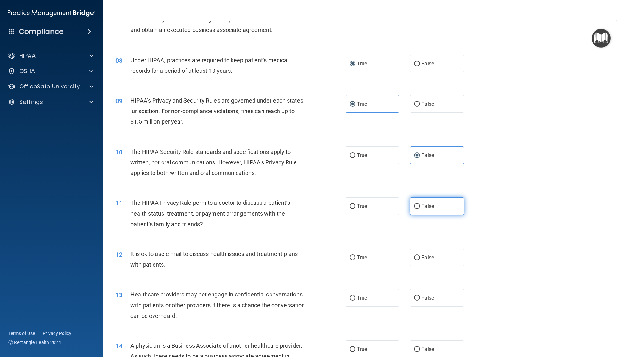
drag, startPoint x: 437, startPoint y: 208, endPoint x: 437, endPoint y: 211, distance: 3.6
click at [413, 208] on label "False" at bounding box center [437, 206] width 54 height 18
click at [413, 208] on input "False" at bounding box center [417, 206] width 6 height 5
radio input "true"
click at [413, 257] on span "False" at bounding box center [427, 257] width 12 height 6
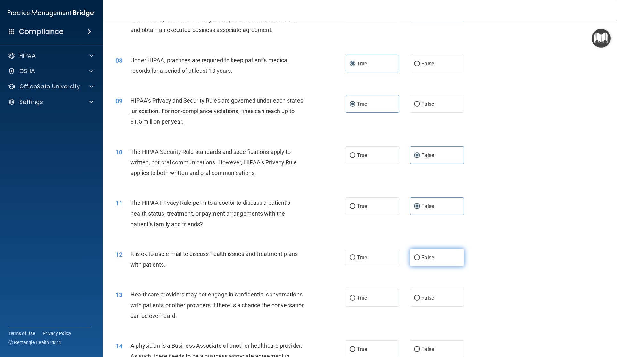
click at [413, 257] on input "False" at bounding box center [417, 257] width 6 height 5
radio input "true"
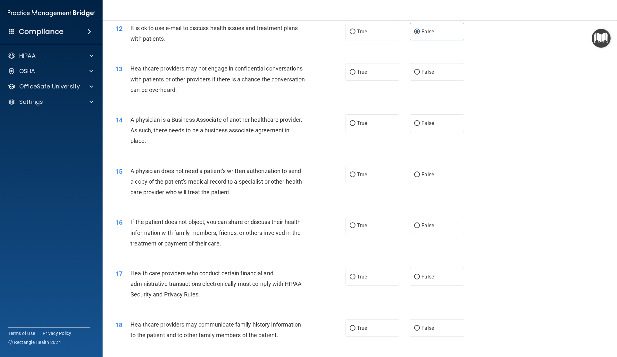
scroll to position [558, 0]
click at [377, 77] on label "True" at bounding box center [373, 73] width 54 height 18
click at [355, 75] on input "True" at bounding box center [353, 73] width 6 height 5
radio input "true"
drag, startPoint x: 384, startPoint y: 127, endPoint x: 415, endPoint y: 157, distance: 42.6
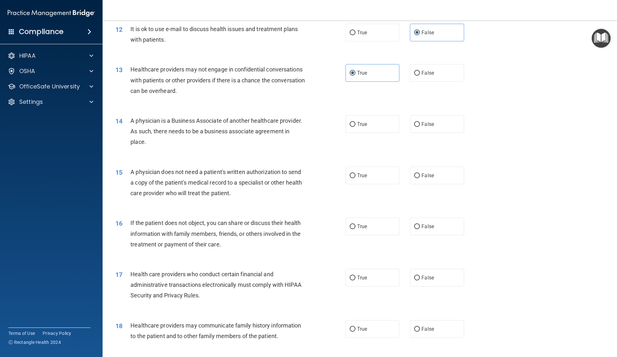
click at [384, 128] on label "True" at bounding box center [373, 124] width 54 height 18
click at [355, 127] on input "True" at bounding box center [353, 124] width 6 height 5
radio input "true"
drag, startPoint x: 431, startPoint y: 177, endPoint x: 370, endPoint y: 215, distance: 71.6
click at [413, 177] on span "False" at bounding box center [427, 175] width 12 height 6
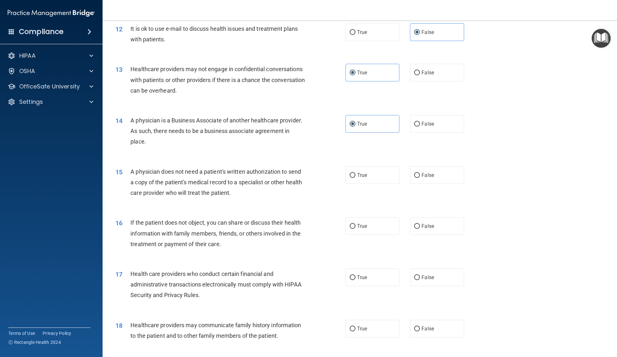
click at [413, 177] on input "False" at bounding box center [417, 175] width 6 height 5
radio input "true"
click at [361, 225] on span "True" at bounding box center [362, 226] width 10 height 6
click at [355, 225] on input "True" at bounding box center [353, 226] width 6 height 5
radio input "true"
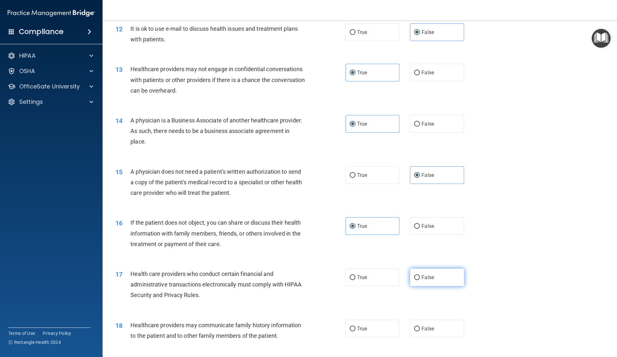
click at [413, 282] on label "False" at bounding box center [437, 278] width 54 height 18
click at [413, 280] on input "False" at bounding box center [417, 277] width 6 height 5
radio input "true"
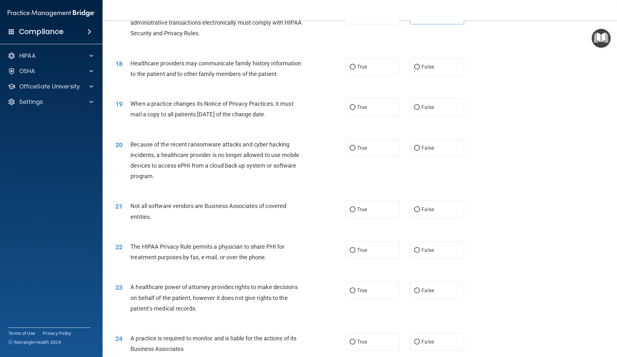
scroll to position [826, 0]
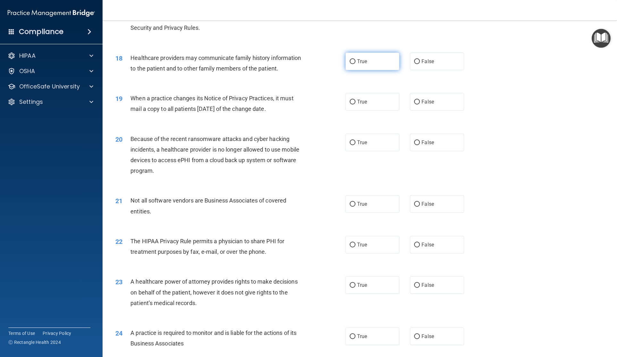
click at [373, 67] on label "True" at bounding box center [373, 62] width 54 height 18
click at [355, 64] on input "True" at bounding box center [353, 61] width 6 height 5
radio input "true"
click at [371, 95] on label "True" at bounding box center [373, 102] width 54 height 18
click at [355, 100] on input "True" at bounding box center [353, 102] width 6 height 5
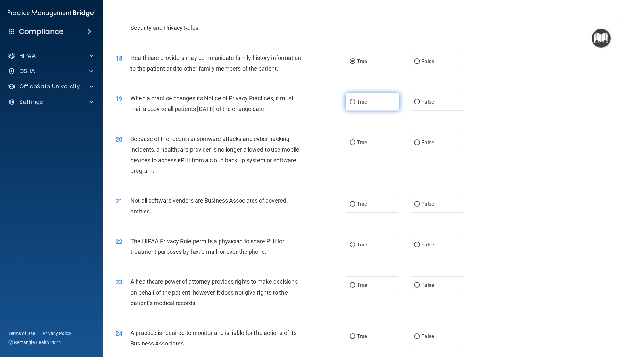
radio input "true"
drag, startPoint x: 440, startPoint y: 142, endPoint x: 430, endPoint y: 199, distance: 58.2
click at [413, 142] on label "False" at bounding box center [437, 143] width 54 height 18
click at [413, 142] on input "False" at bounding box center [417, 142] width 6 height 5
radio input "true"
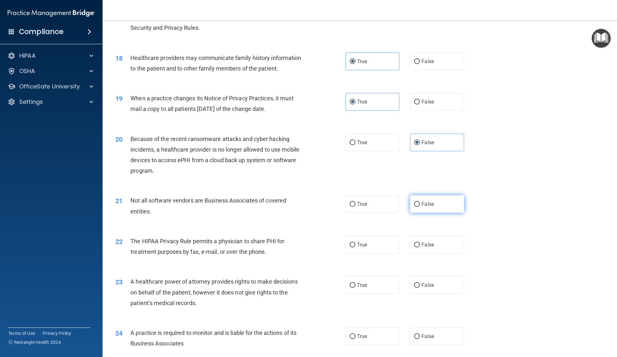
click at [413, 203] on span "False" at bounding box center [427, 204] width 12 height 6
click at [413, 203] on input "False" at bounding box center [417, 204] width 6 height 5
radio input "true"
click at [413, 246] on span "False" at bounding box center [427, 244] width 12 height 6
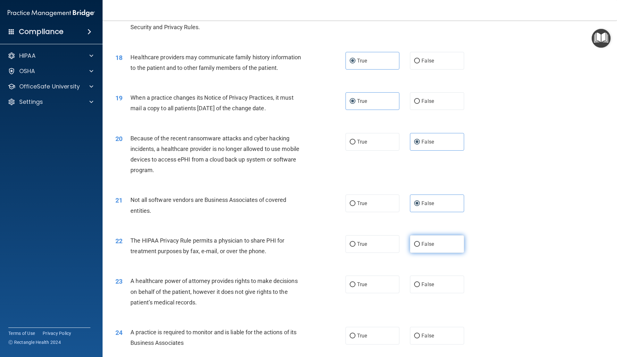
click at [413, 246] on input "False" at bounding box center [417, 244] width 6 height 5
radio input "true"
click at [383, 212] on label "True" at bounding box center [373, 204] width 54 height 18
click at [355, 206] on input "True" at bounding box center [353, 203] width 6 height 5
radio input "true"
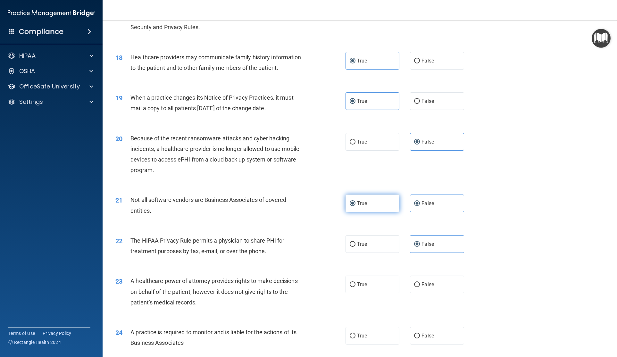
radio input "false"
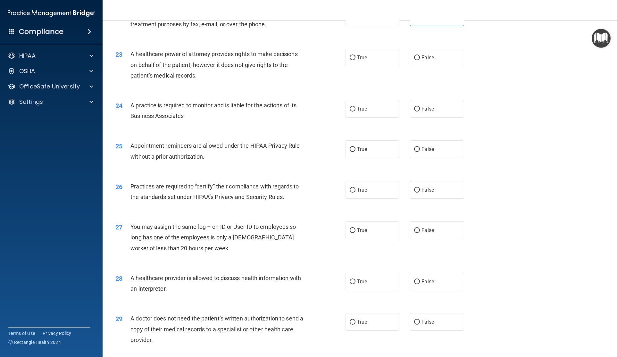
scroll to position [1056, 0]
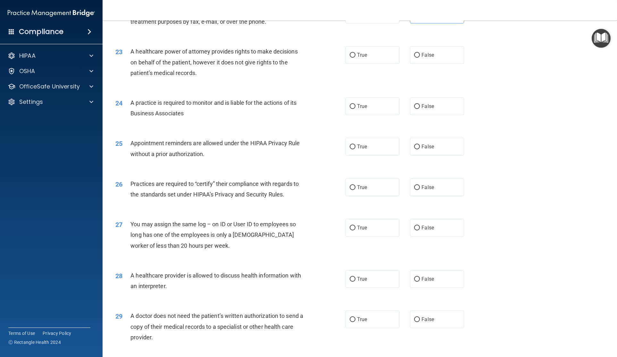
drag, startPoint x: 385, startPoint y: 111, endPoint x: 384, endPoint y: 97, distance: 13.5
click at [385, 105] on label "True" at bounding box center [373, 106] width 54 height 18
click at [355, 105] on input "True" at bounding box center [353, 106] width 6 height 5
radio input "true"
click at [379, 66] on div "23 A healthcare power of attorney provides rights to make decisions on behalf o…" at bounding box center [360, 63] width 498 height 51
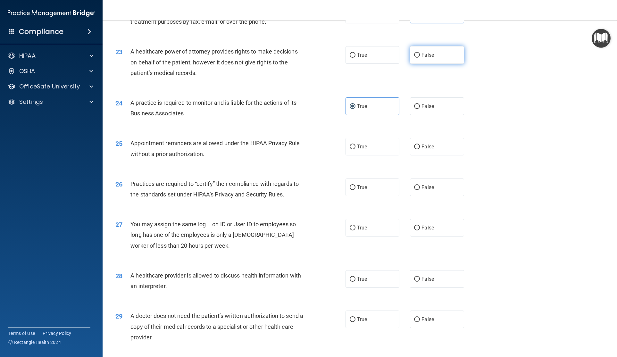
click at [413, 62] on label "False" at bounding box center [437, 55] width 54 height 18
click at [413, 58] on input "False" at bounding box center [417, 55] width 6 height 5
radio input "true"
click at [413, 141] on label "False" at bounding box center [437, 147] width 54 height 18
click at [413, 145] on input "False" at bounding box center [417, 147] width 6 height 5
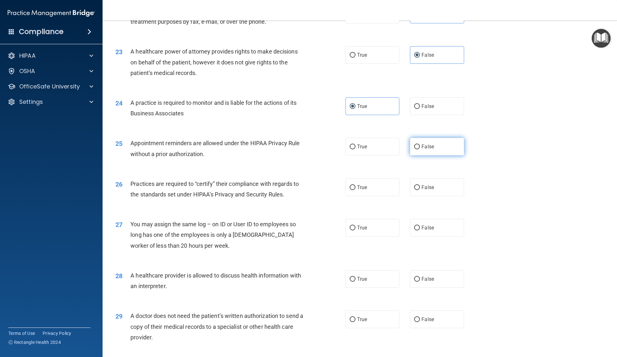
radio input "true"
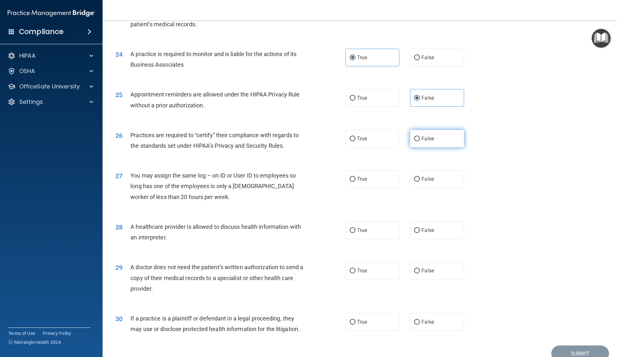
scroll to position [1124, 0]
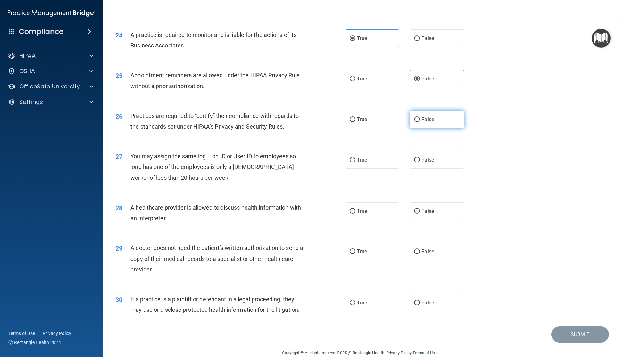
click at [413, 124] on label "False" at bounding box center [437, 120] width 54 height 18
click at [413, 122] on input "False" at bounding box center [417, 119] width 6 height 5
radio input "true"
click at [413, 165] on label "False" at bounding box center [437, 160] width 54 height 18
click at [413, 162] on input "False" at bounding box center [417, 160] width 6 height 5
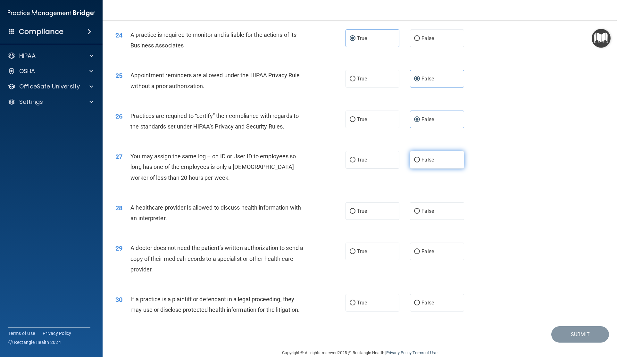
radio input "true"
click at [413, 217] on label "False" at bounding box center [437, 211] width 54 height 18
click at [413, 214] on input "False" at bounding box center [417, 211] width 6 height 5
radio input "true"
drag, startPoint x: 369, startPoint y: 253, endPoint x: 360, endPoint y: 293, distance: 41.6
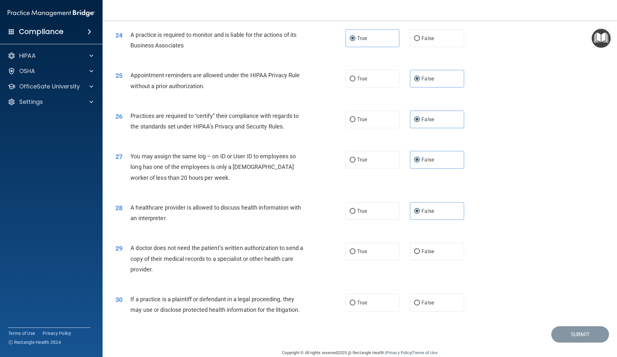
click at [369, 255] on label "True" at bounding box center [373, 252] width 54 height 18
click at [355, 254] on input "True" at bounding box center [353, 251] width 6 height 5
radio input "true"
drag, startPoint x: 359, startPoint y: 300, endPoint x: 470, endPoint y: 344, distance: 119.6
click at [362, 302] on span "True" at bounding box center [362, 303] width 10 height 6
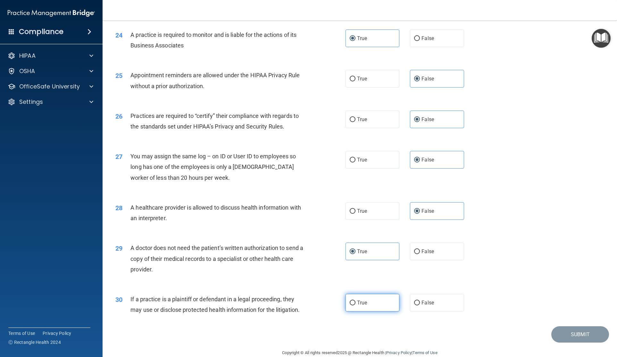
click at [359, 309] on label "True" at bounding box center [373, 303] width 54 height 18
click at [355, 305] on input "True" at bounding box center [353, 303] width 6 height 5
radio input "true"
click at [413, 343] on footer "Copyright © All rights reserved 2025 @ Rectangle Health | Privacy Policy | Term…" at bounding box center [359, 352] width 489 height 19
click at [413, 332] on button "Submit" at bounding box center [580, 334] width 58 height 16
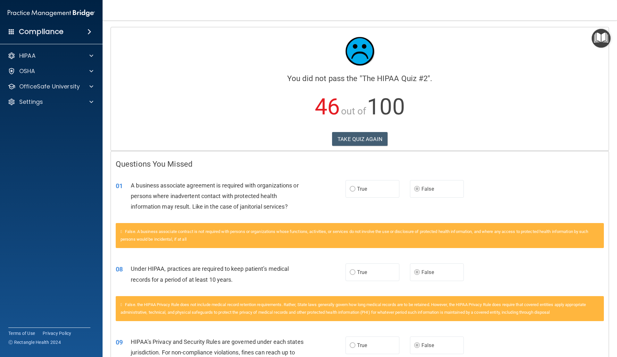
click at [368, 129] on div "Calculating your score.... You did not pass the " The HIPAA Quiz #2 ". 46 out o…" at bounding box center [360, 88] width 498 height 123
click at [366, 136] on button "TAKE QUIZ AGAIN" at bounding box center [359, 139] width 55 height 14
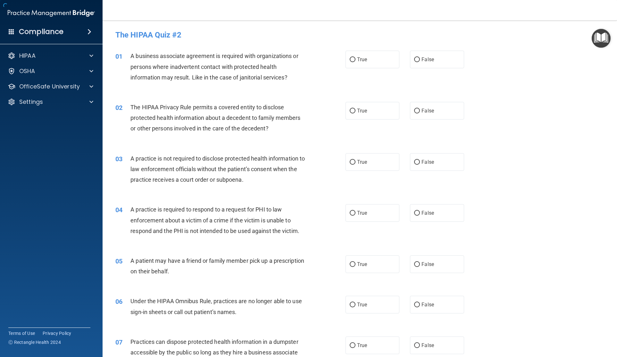
scroll to position [0, 0]
click at [413, 58] on label "False" at bounding box center [437, 59] width 54 height 18
click at [413, 58] on input "False" at bounding box center [417, 59] width 6 height 5
radio input "true"
click at [351, 108] on input "True" at bounding box center [353, 110] width 6 height 5
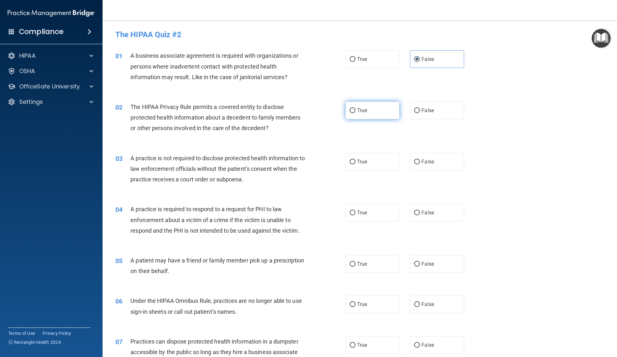
radio input "true"
click at [413, 164] on label "False" at bounding box center [437, 162] width 54 height 18
click at [413, 164] on input "False" at bounding box center [417, 162] width 6 height 5
radio input "true"
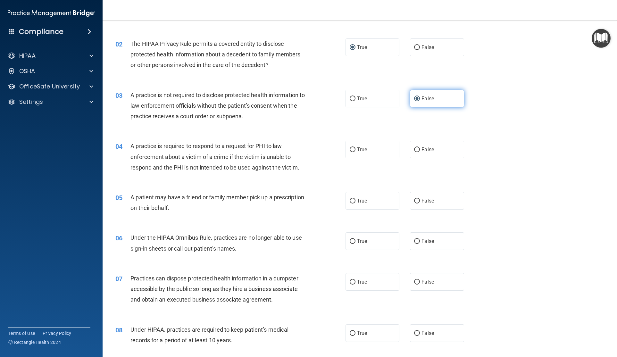
scroll to position [64, 0]
click at [370, 152] on label "True" at bounding box center [373, 149] width 54 height 18
click at [355, 152] on input "True" at bounding box center [353, 149] width 6 height 5
radio input "true"
click at [367, 196] on label "True" at bounding box center [373, 201] width 54 height 18
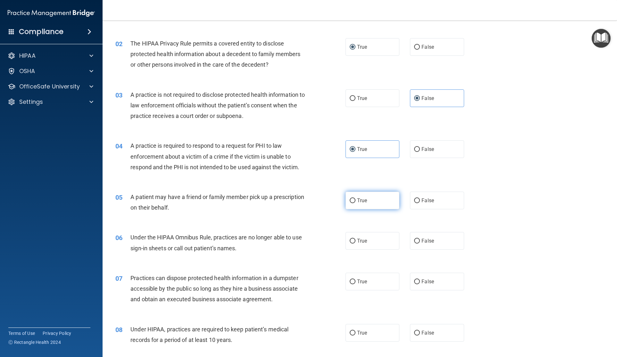
click at [355, 198] on input "True" at bounding box center [353, 200] width 6 height 5
radio input "true"
click at [413, 243] on span "False" at bounding box center [427, 241] width 12 height 6
click at [413, 243] on input "False" at bounding box center [417, 241] width 6 height 5
radio input "true"
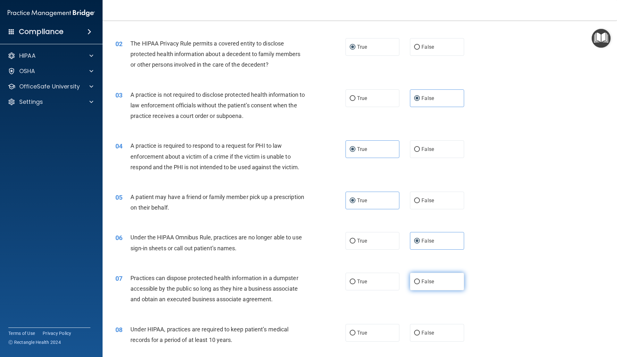
click at [413, 279] on span "False" at bounding box center [427, 282] width 12 height 6
click at [413, 279] on input "False" at bounding box center [417, 281] width 6 height 5
radio input "true"
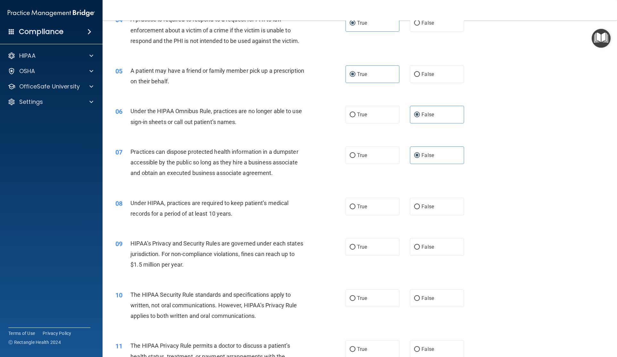
scroll to position [196, 0]
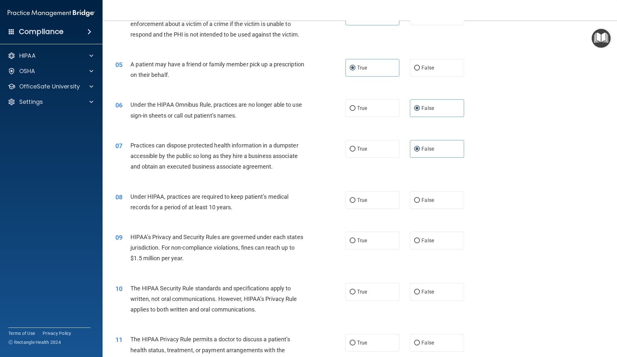
drag, startPoint x: 441, startPoint y: 204, endPoint x: 441, endPoint y: 209, distance: 4.5
click at [413, 206] on label "False" at bounding box center [437, 200] width 54 height 18
click at [413, 203] on input "False" at bounding box center [417, 200] width 6 height 5
radio input "true"
click at [413, 241] on label "False" at bounding box center [437, 241] width 54 height 18
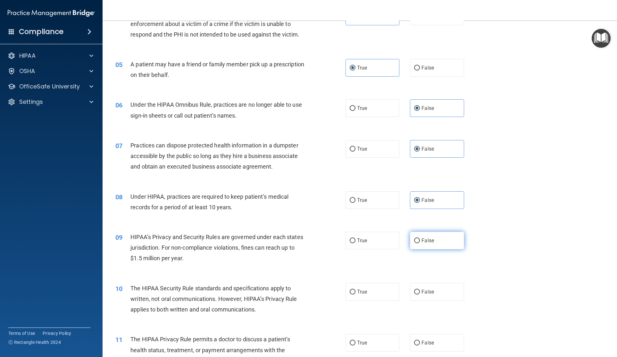
click at [413, 241] on input "False" at bounding box center [417, 240] width 6 height 5
radio input "true"
click at [361, 295] on label "True" at bounding box center [373, 292] width 54 height 18
click at [355, 295] on input "True" at bounding box center [353, 292] width 6 height 5
radio input "true"
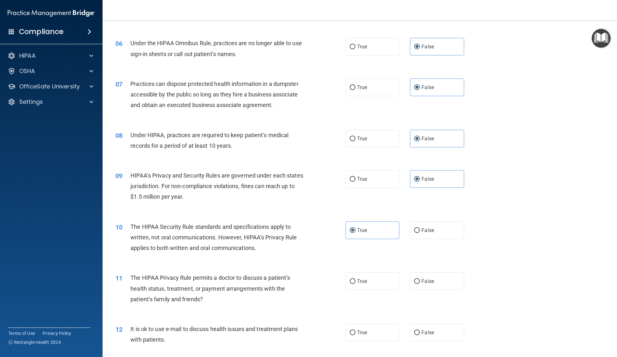
scroll to position [262, 0]
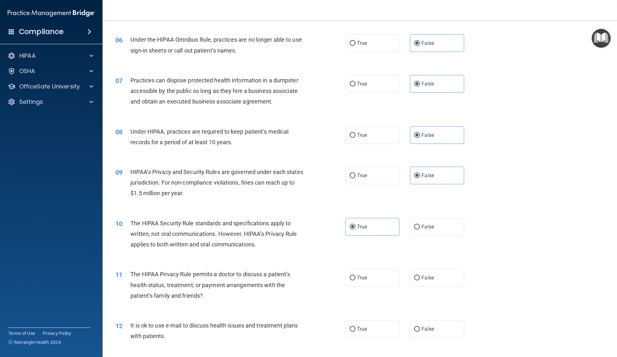
click at [362, 288] on div "11 The HIPAA Privacy Rule permits a doctor to discuss a patient’s health status…" at bounding box center [360, 286] width 498 height 51
click at [363, 276] on span "True" at bounding box center [362, 278] width 10 height 6
click at [355, 276] on input "True" at bounding box center [353, 278] width 6 height 5
radio input "true"
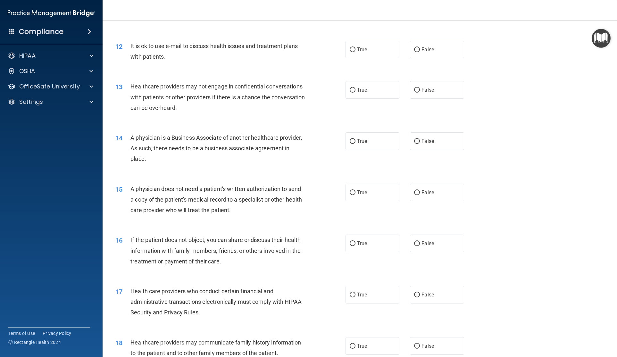
scroll to position [548, 0]
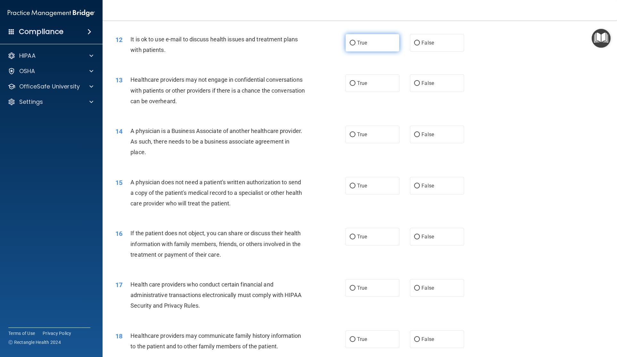
click at [359, 41] on span "True" at bounding box center [362, 43] width 10 height 6
click at [355, 41] on input "True" at bounding box center [353, 43] width 6 height 5
radio input "true"
click at [413, 87] on label "False" at bounding box center [437, 83] width 54 height 18
click at [413, 86] on input "False" at bounding box center [417, 83] width 6 height 5
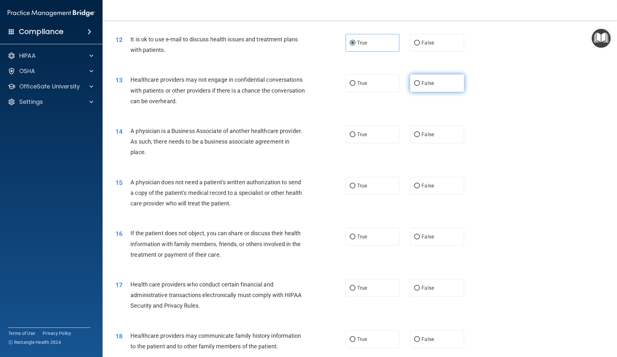
radio input "true"
drag, startPoint x: 419, startPoint y: 133, endPoint x: 377, endPoint y: 186, distance: 67.5
click at [413, 133] on input "False" at bounding box center [417, 134] width 6 height 5
radio input "true"
click at [374, 185] on label "True" at bounding box center [373, 186] width 54 height 18
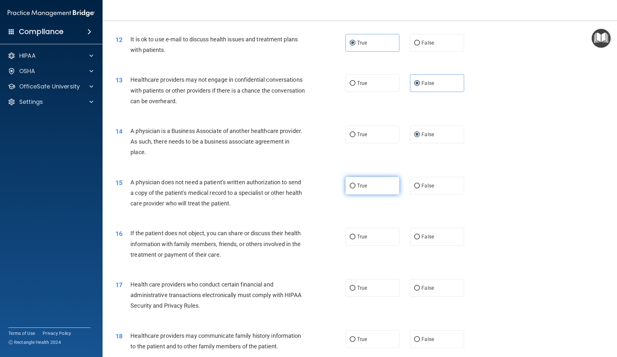
click at [355, 185] on input "True" at bounding box center [353, 186] width 6 height 5
radio input "true"
click at [371, 238] on label "True" at bounding box center [373, 237] width 54 height 18
click at [355, 238] on input "True" at bounding box center [353, 237] width 6 height 5
radio input "true"
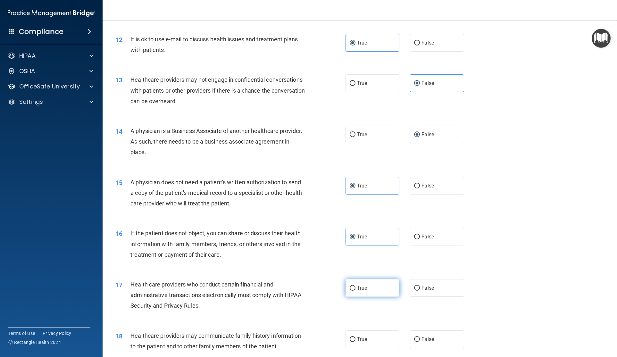
click at [362, 293] on label "True" at bounding box center [373, 288] width 54 height 18
click at [355, 291] on input "True" at bounding box center [353, 288] width 6 height 5
radio input "true"
click at [413, 338] on label "False" at bounding box center [437, 339] width 54 height 18
click at [413, 338] on input "False" at bounding box center [417, 339] width 6 height 5
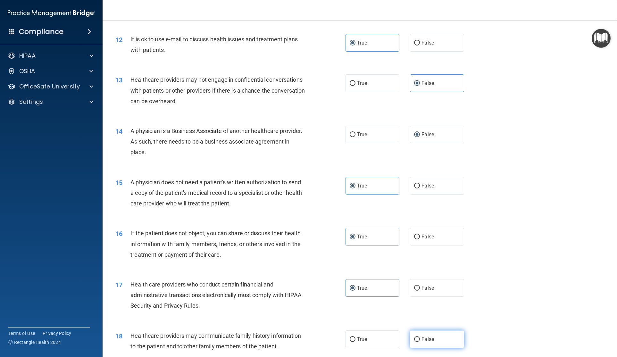
radio input "true"
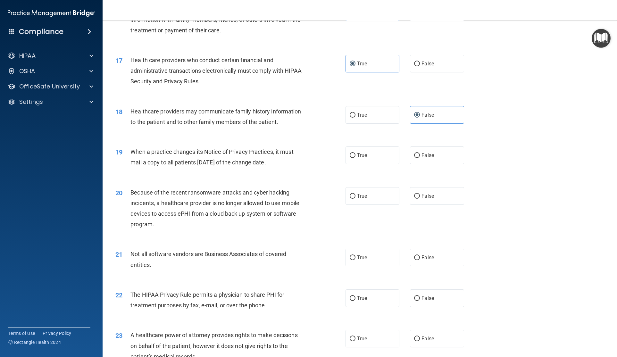
scroll to position [793, 0]
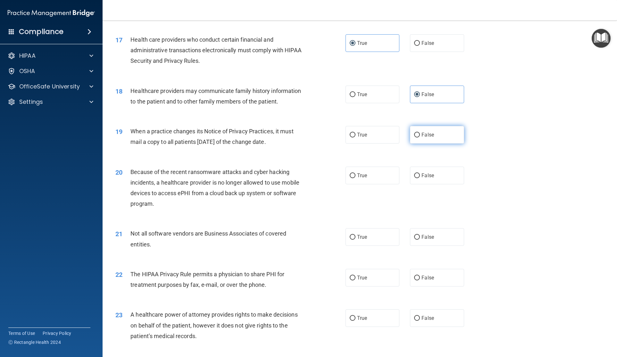
click at [413, 137] on span "False" at bounding box center [427, 135] width 12 height 6
click at [413, 137] on input "False" at bounding box center [417, 135] width 6 height 5
radio input "true"
click at [413, 172] on label "False" at bounding box center [437, 176] width 54 height 18
click at [413, 173] on input "False" at bounding box center [417, 175] width 6 height 5
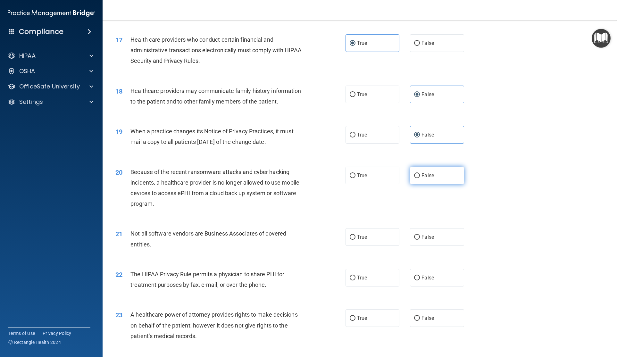
radio input "true"
click at [356, 234] on label "True" at bounding box center [373, 237] width 54 height 18
click at [355, 235] on input "True" at bounding box center [353, 237] width 6 height 5
radio input "true"
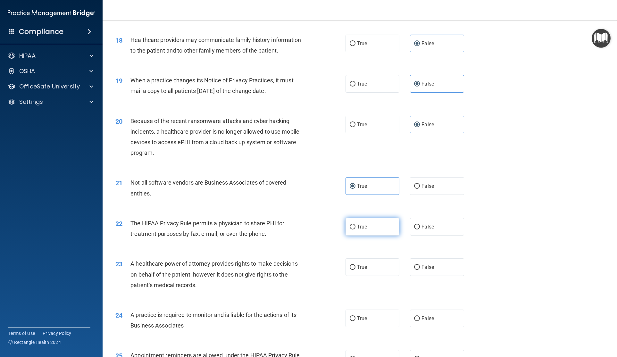
scroll to position [846, 0]
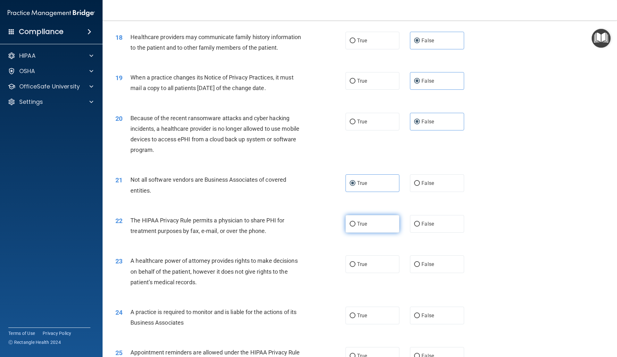
click at [359, 230] on label "True" at bounding box center [373, 224] width 54 height 18
click at [355, 227] on input "True" at bounding box center [353, 224] width 6 height 5
radio input "true"
click at [413, 267] on span "False" at bounding box center [427, 264] width 12 height 6
click at [413, 267] on input "False" at bounding box center [417, 264] width 6 height 5
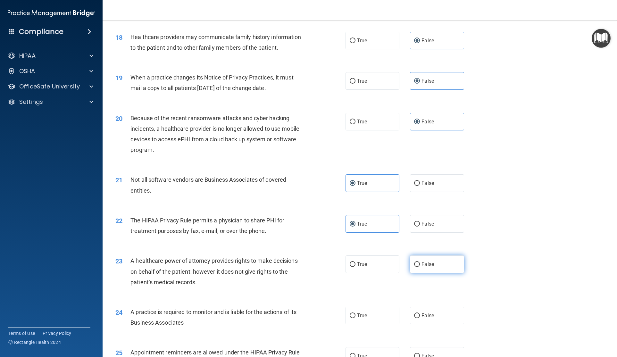
radio input "true"
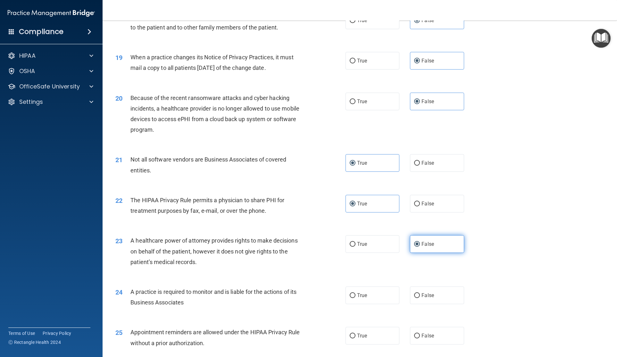
scroll to position [881, 0]
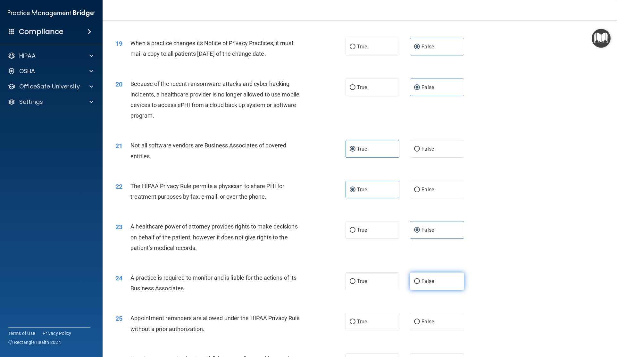
click at [413, 280] on span "False" at bounding box center [427, 281] width 12 height 6
click at [413, 280] on input "False" at bounding box center [417, 281] width 6 height 5
radio input "true"
click at [363, 321] on span "True" at bounding box center [362, 322] width 10 height 6
click at [355, 321] on input "True" at bounding box center [353, 322] width 6 height 5
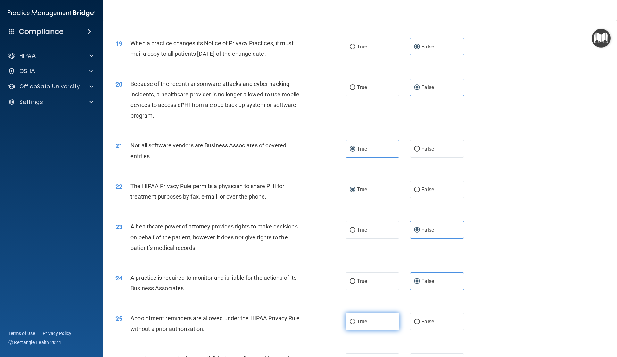
radio input "true"
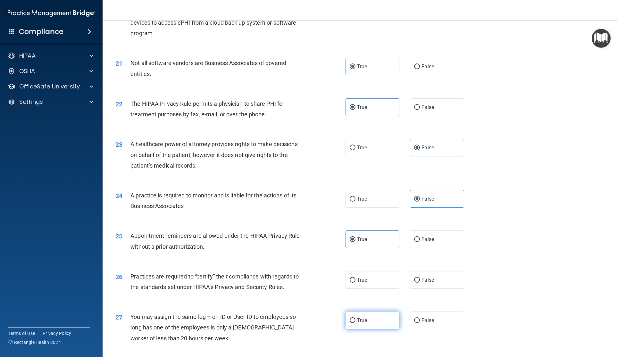
scroll to position [967, 0]
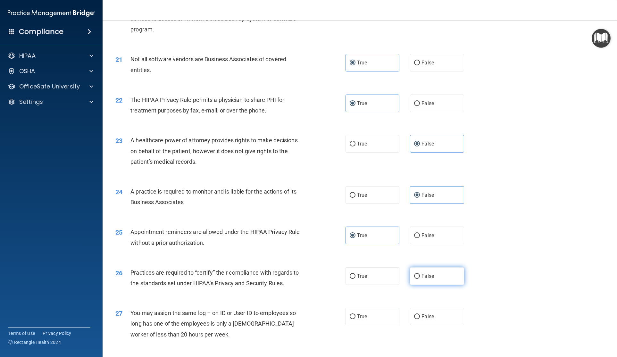
click at [413, 279] on span "False" at bounding box center [427, 276] width 12 height 6
click at [413, 279] on input "False" at bounding box center [417, 276] width 6 height 5
radio input "true"
click at [413, 309] on label "False" at bounding box center [437, 317] width 54 height 18
click at [413, 314] on input "False" at bounding box center [417, 316] width 6 height 5
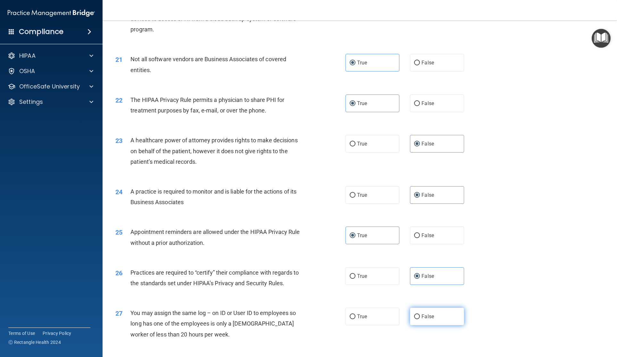
radio input "true"
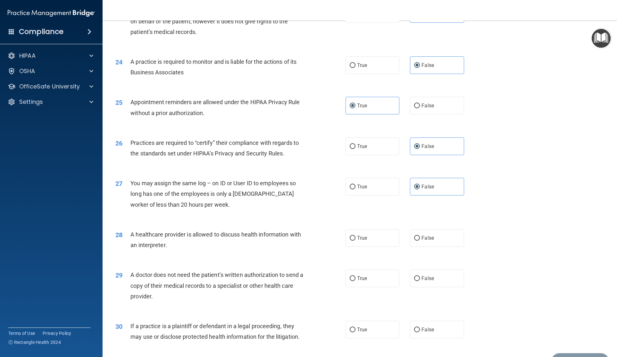
scroll to position [1105, 0]
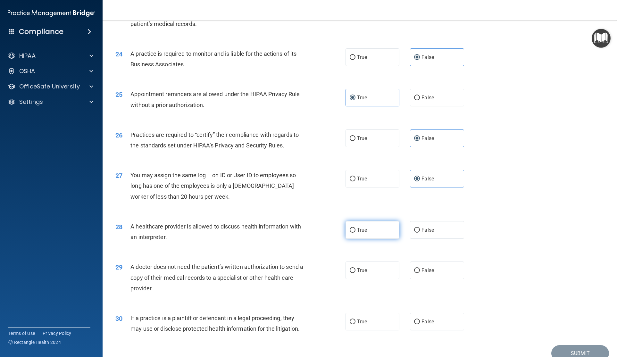
click at [364, 233] on label "True" at bounding box center [373, 230] width 54 height 18
click at [355, 233] on input "True" at bounding box center [353, 230] width 6 height 5
radio input "true"
drag, startPoint x: 363, startPoint y: 267, endPoint x: 364, endPoint y: 318, distance: 50.6
click at [363, 269] on label "True" at bounding box center [373, 271] width 54 height 18
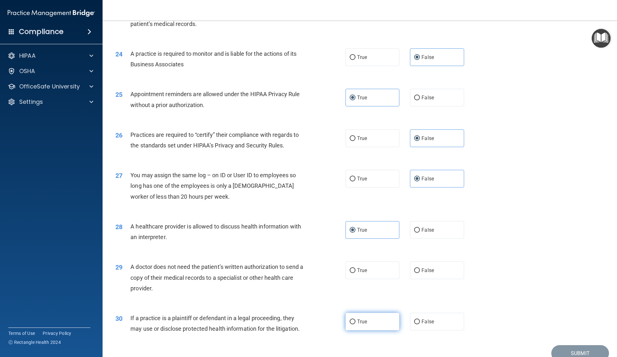
click at [355, 269] on input "True" at bounding box center [353, 270] width 6 height 5
radio input "true"
click at [364, 328] on label "True" at bounding box center [373, 322] width 54 height 18
click at [355, 324] on input "True" at bounding box center [353, 322] width 6 height 5
radio input "true"
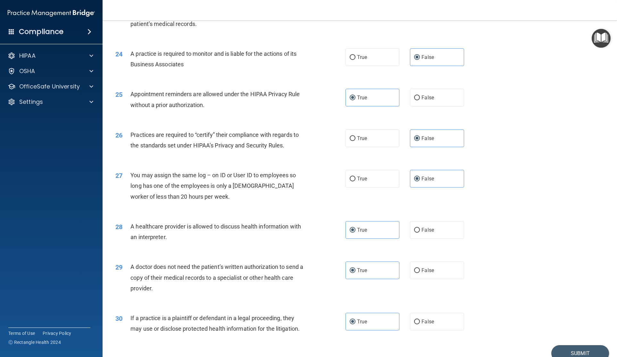
scroll to position [1135, 0]
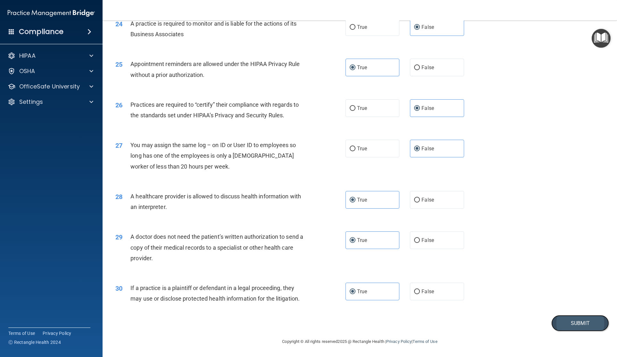
click at [413, 326] on button "Submit" at bounding box center [580, 323] width 58 height 16
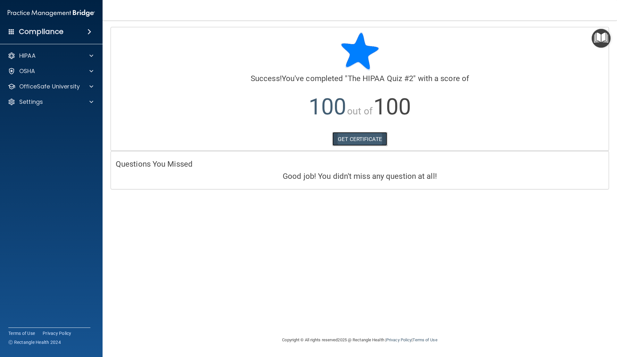
click at [358, 138] on link "GET CERTIFICATE" at bounding box center [359, 139] width 55 height 14
click at [39, 87] on p "OfficeSafe University" at bounding box center [49, 87] width 61 height 8
click at [40, 117] on p "OSHA Training" at bounding box center [30, 117] width 52 height 6
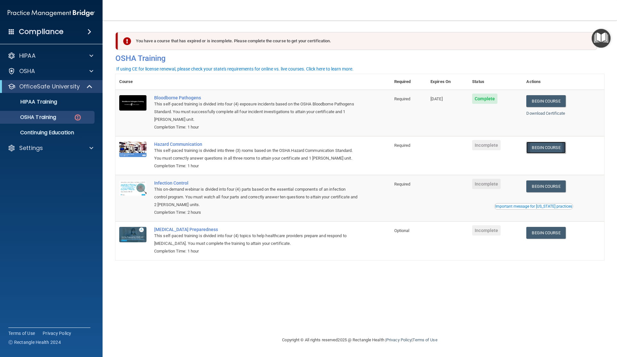
click at [413, 149] on link "Begin Course" at bounding box center [545, 148] width 39 height 12
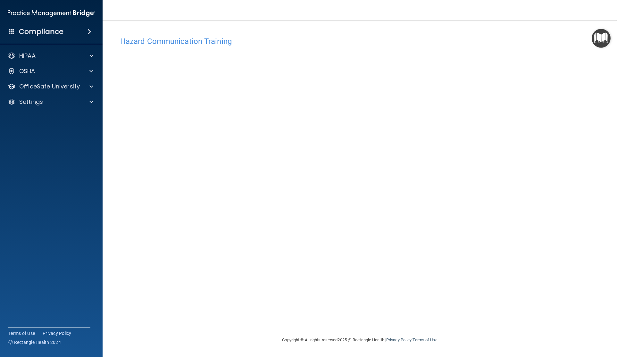
click at [600, 38] on img "Open Resource Center" at bounding box center [601, 38] width 19 height 19
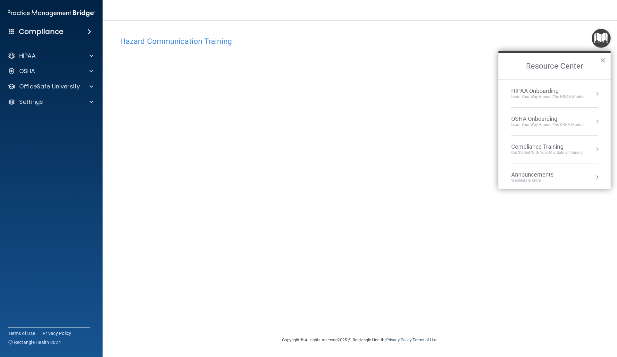
click at [596, 121] on button "Resource Center" at bounding box center [597, 121] width 6 height 6
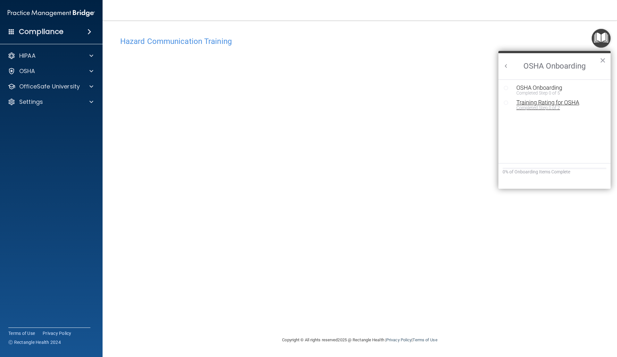
click at [564, 105] on div "Training Rating for OSHA" at bounding box center [559, 103] width 86 height 6
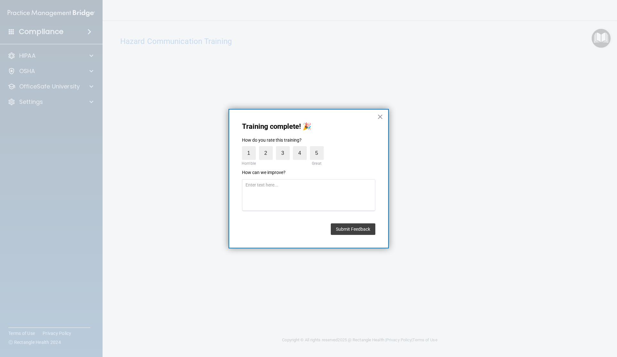
drag, startPoint x: 380, startPoint y: 117, endPoint x: 473, endPoint y: 113, distance: 92.4
click at [381, 118] on button "×" at bounding box center [380, 117] width 6 height 10
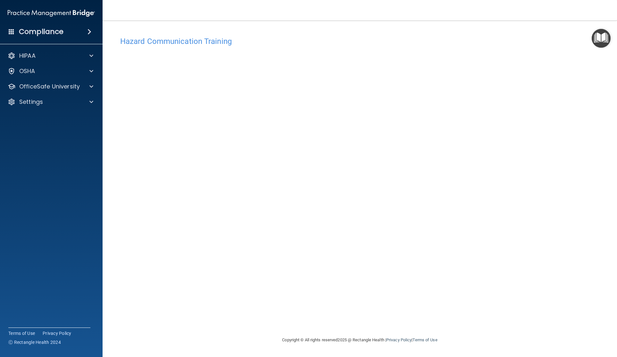
click at [608, 36] on img "Open Resource Center" at bounding box center [601, 38] width 19 height 19
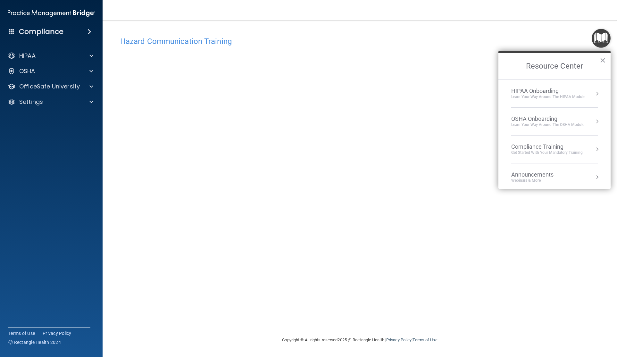
click at [598, 121] on button "Resource Center" at bounding box center [597, 121] width 6 height 6
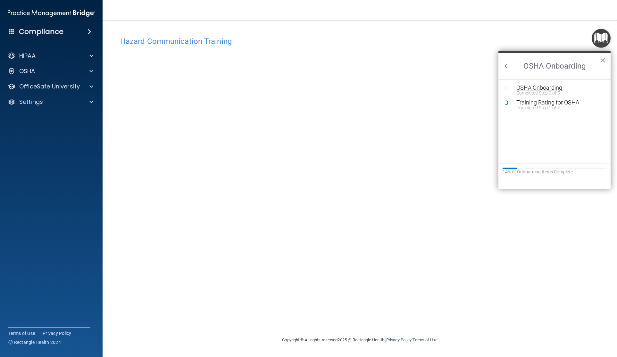
click at [525, 89] on div "OSHA Onboarding" at bounding box center [559, 88] width 86 height 6
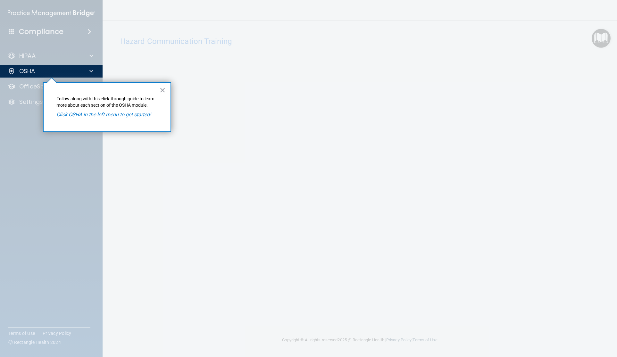
click at [137, 117] on div "× Follow along with this click-through guide to learn more about each section o…" at bounding box center [107, 107] width 128 height 50
click at [137, 116] on em "Click OSHA in the left menu to get started!" at bounding box center [103, 115] width 95 height 6
drag, startPoint x: 107, startPoint y: 116, endPoint x: 94, endPoint y: 115, distance: 13.2
click at [105, 116] on em "Click OSHA in the left menu to get started!" at bounding box center [103, 115] width 95 height 6
click at [87, 69] on div "OSHA" at bounding box center [51, 71] width 103 height 13
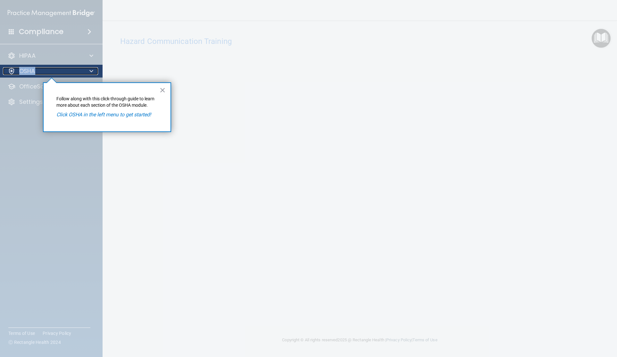
click at [87, 70] on div at bounding box center [90, 71] width 16 height 8
click at [162, 92] on button "×" at bounding box center [163, 90] width 6 height 10
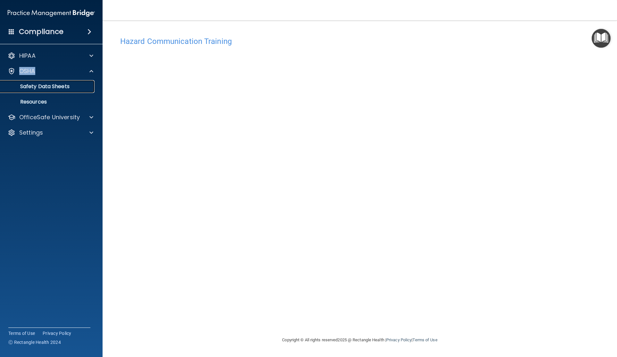
click at [35, 88] on p "Safety Data Sheets" at bounding box center [47, 86] width 87 height 6
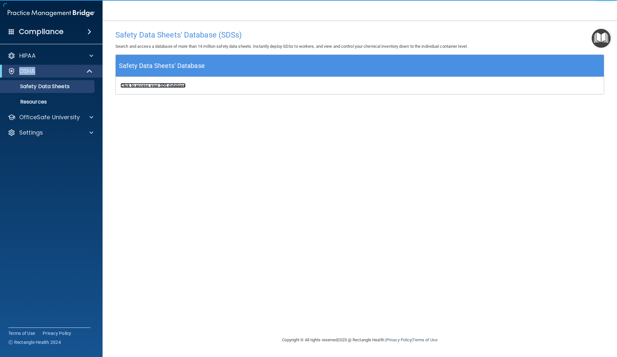
click at [163, 85] on b "Click to access your SDS database" at bounding box center [153, 85] width 65 height 5
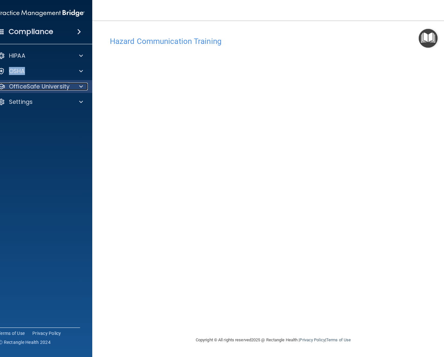
click at [22, 90] on p "OfficeSafe University" at bounding box center [39, 87] width 61 height 8
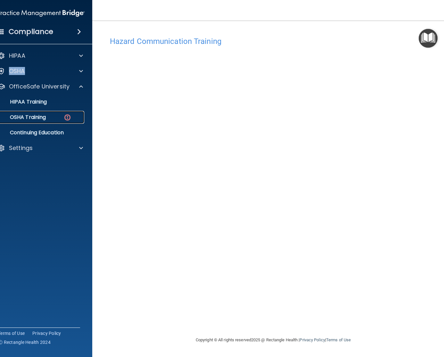
click at [30, 117] on p "OSHA Training" at bounding box center [20, 117] width 52 height 6
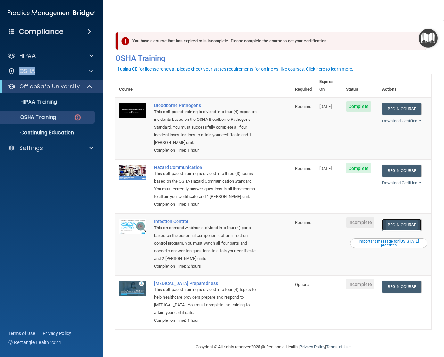
click at [410, 219] on link "Begin Course" at bounding box center [401, 225] width 39 height 12
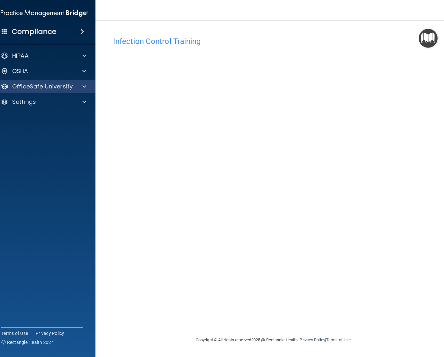
click at [49, 91] on div "OfficeSafe University" at bounding box center [44, 86] width 103 height 13
click at [55, 84] on p "OfficeSafe University" at bounding box center [42, 87] width 61 height 8
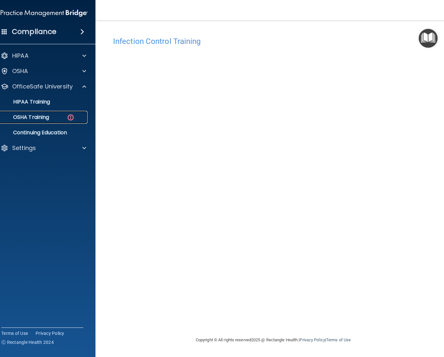
click at [33, 117] on p "OSHA Training" at bounding box center [23, 117] width 52 height 6
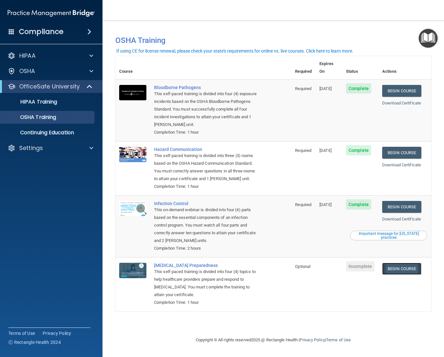
click at [400, 264] on link "Begin Course" at bounding box center [401, 269] width 39 height 12
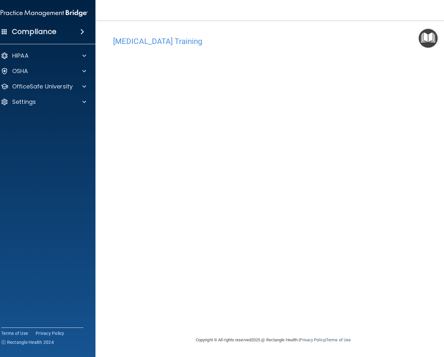
click at [25, 79] on div "HIPAA Documents and Policies Report an Incident Business Associates Emergency P…" at bounding box center [44, 80] width 103 height 67
click at [27, 85] on p "OfficeSafe University" at bounding box center [42, 87] width 61 height 8
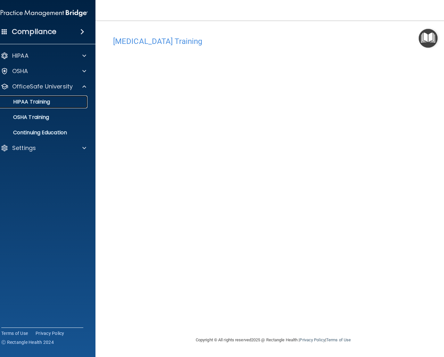
click at [33, 105] on p "HIPAA Training" at bounding box center [23, 102] width 53 height 6
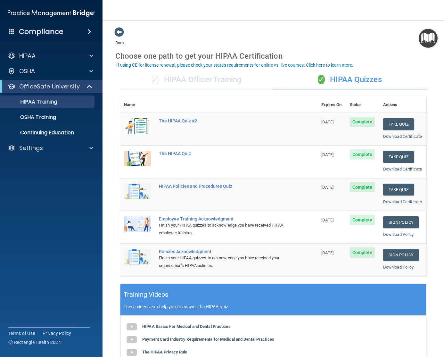
click at [195, 84] on div "✓ HIPAA Officer Training" at bounding box center [196, 79] width 153 height 19
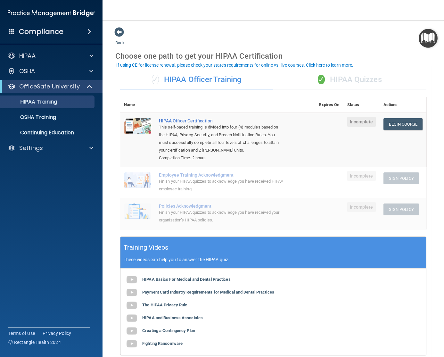
click at [345, 84] on div "✓ HIPAA Quizzes" at bounding box center [349, 79] width 153 height 19
